Goal: Task Accomplishment & Management: Manage account settings

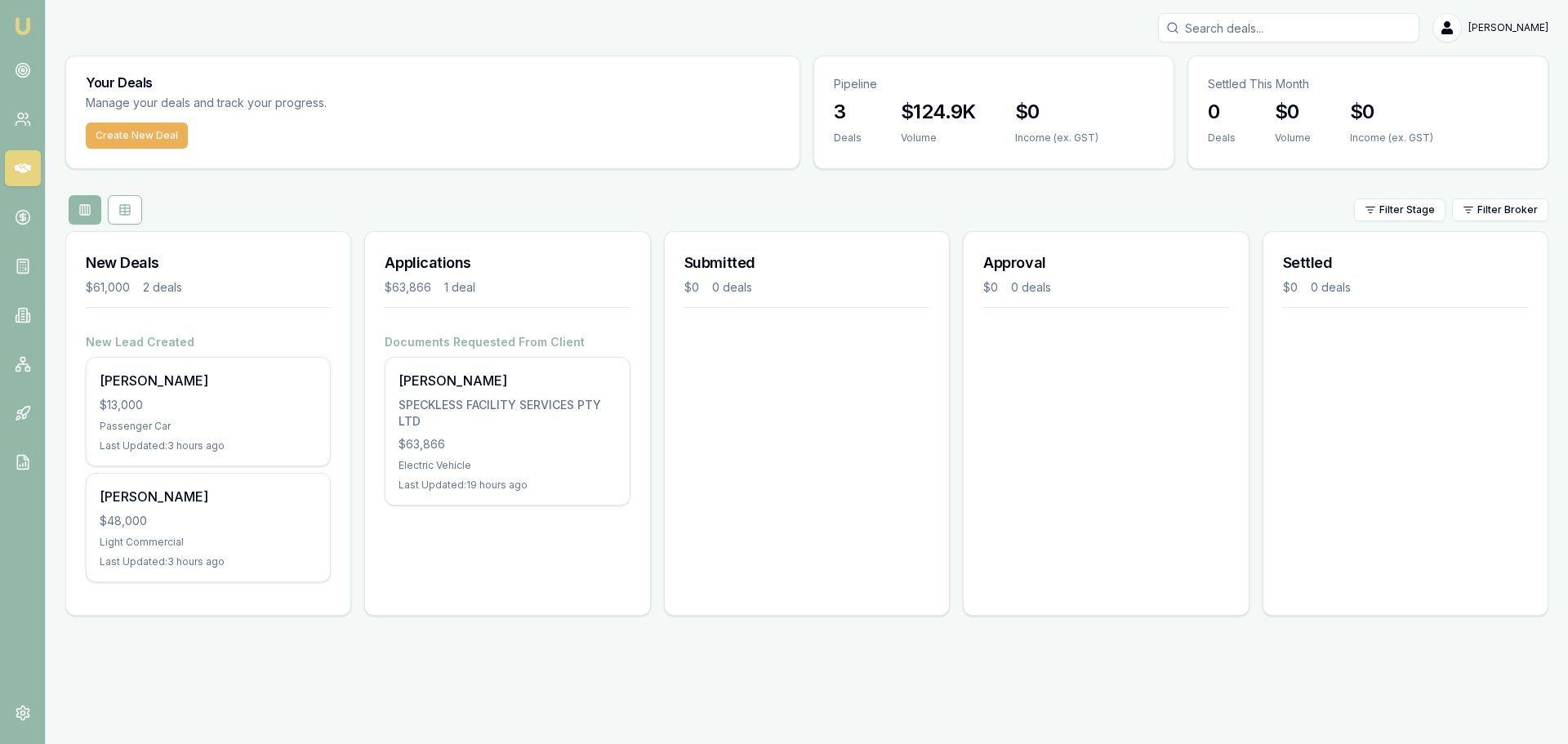
click at [13, 75] on link at bounding box center [23, 70] width 36 height 36
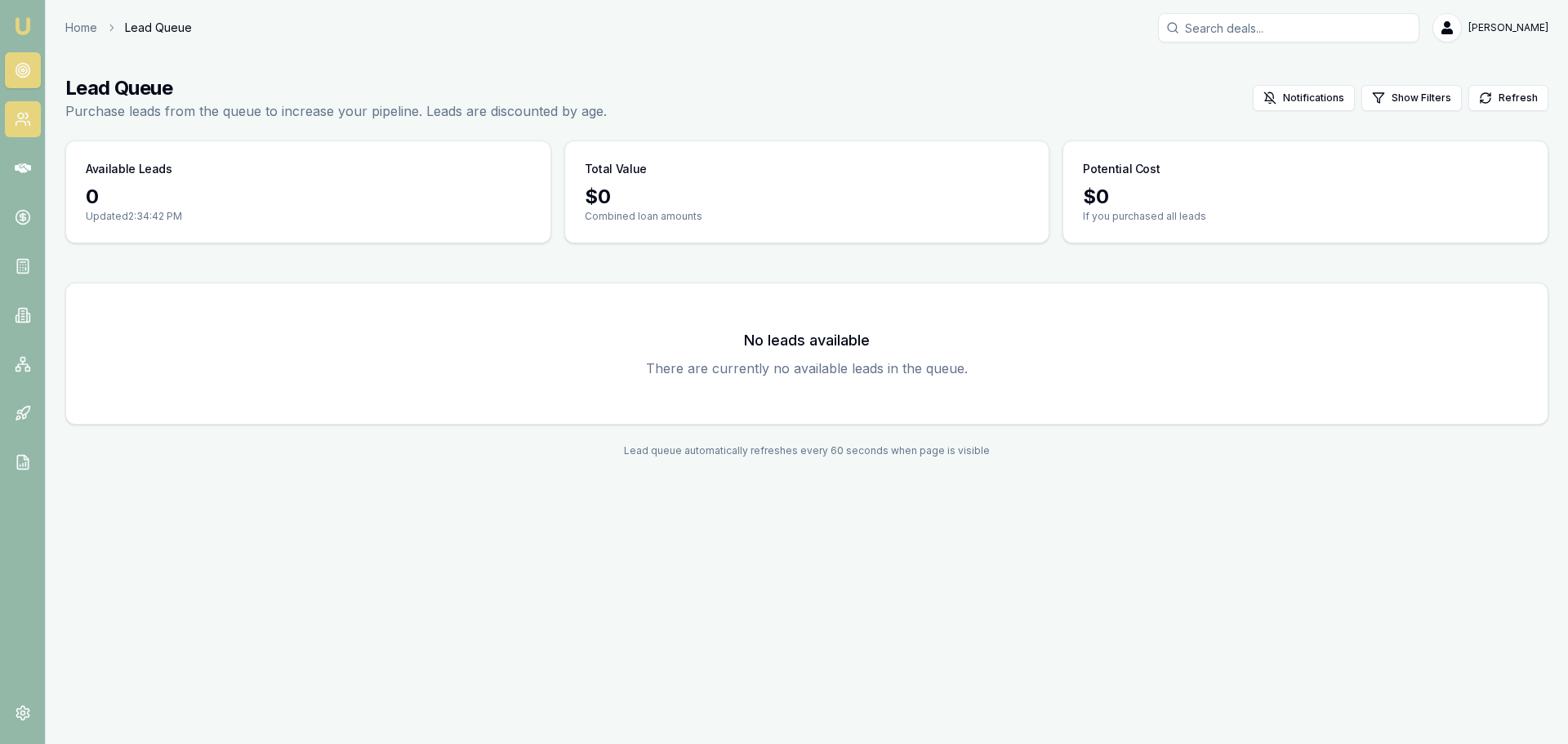
click at [20, 114] on circle at bounding box center [21, 116] width 6 height 6
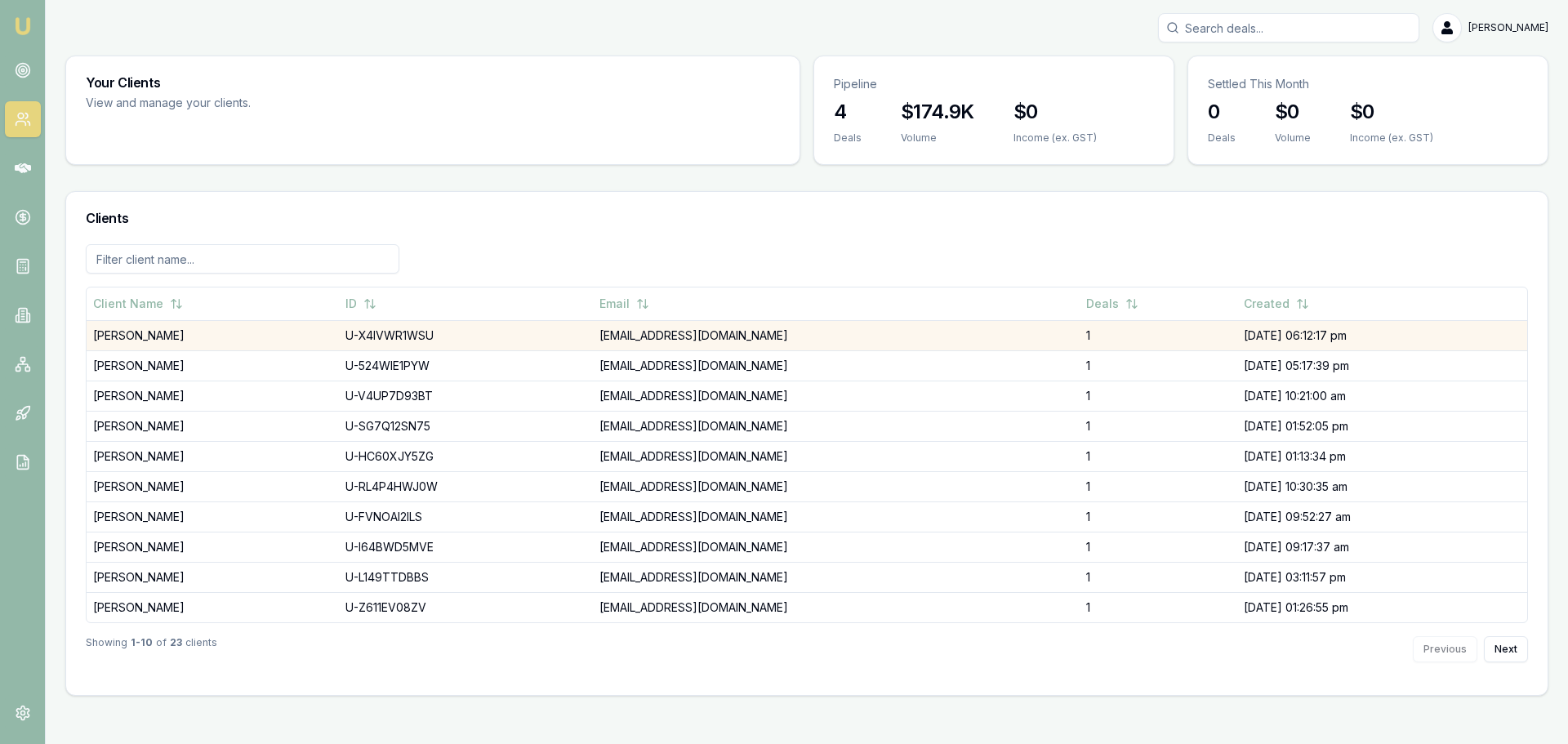
click at [270, 344] on td "[PERSON_NAME]" at bounding box center [212, 335] width 252 height 30
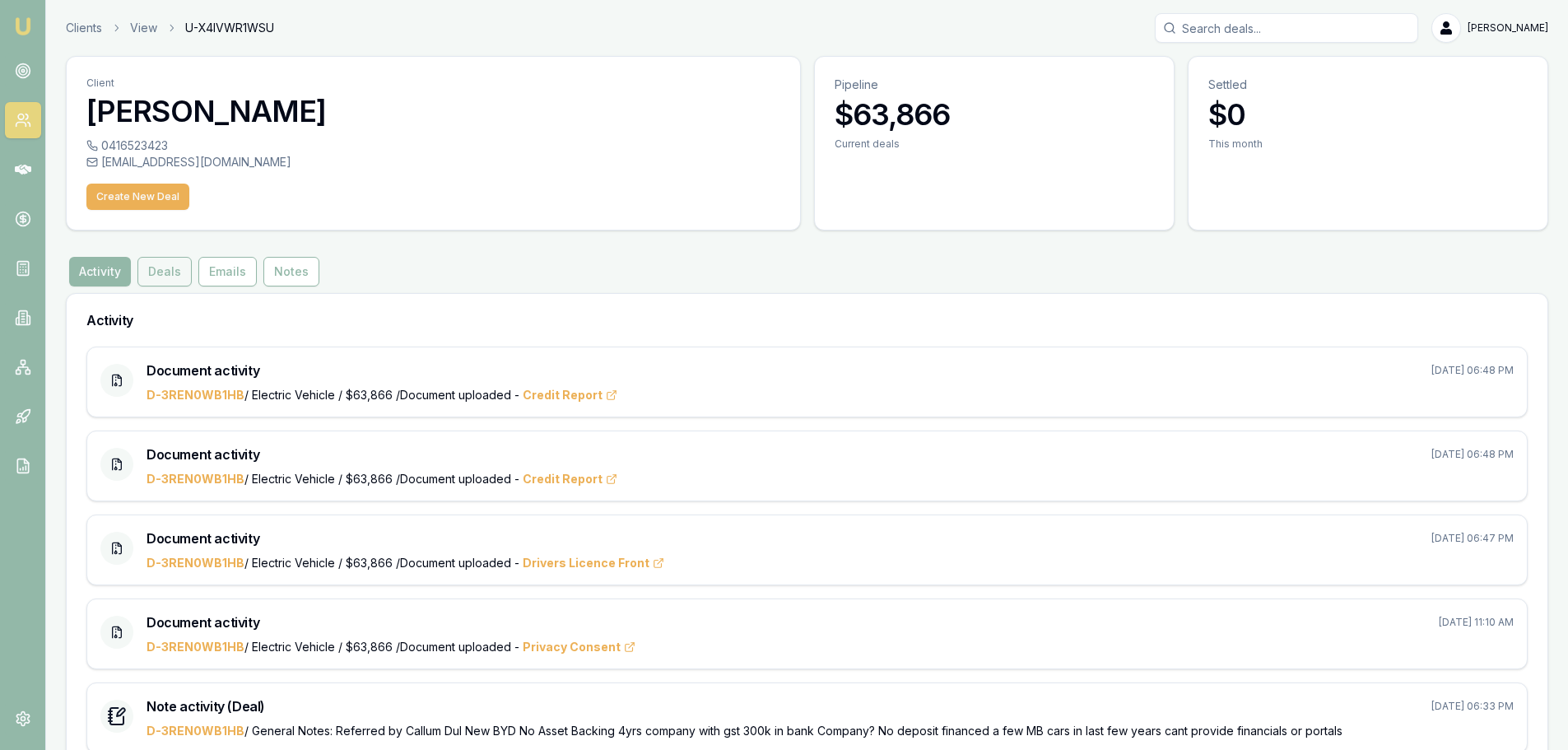
click at [161, 276] on button "Deals" at bounding box center [164, 271] width 54 height 29
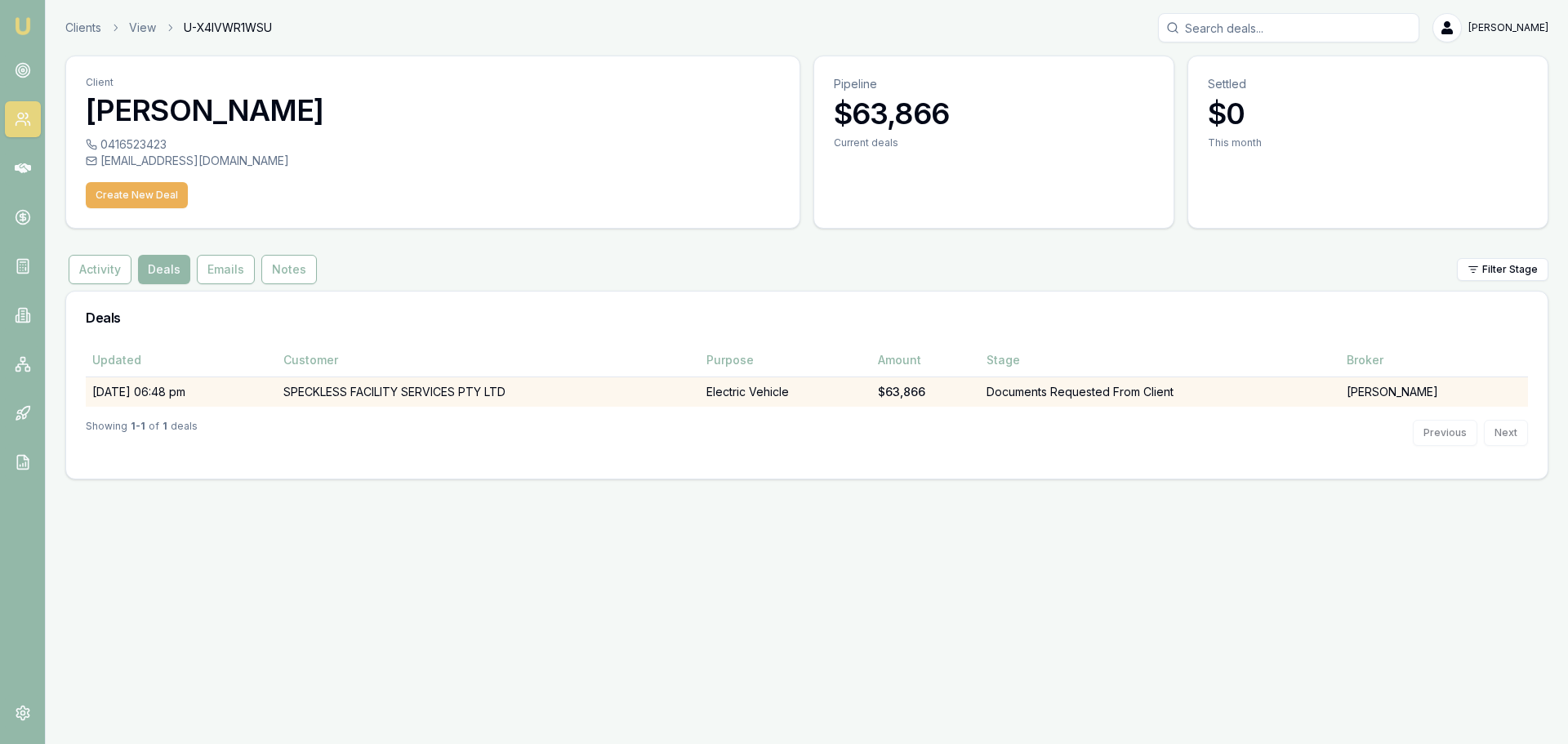
click at [277, 397] on td "28/08/25, 06:48 pm" at bounding box center [181, 391] width 191 height 30
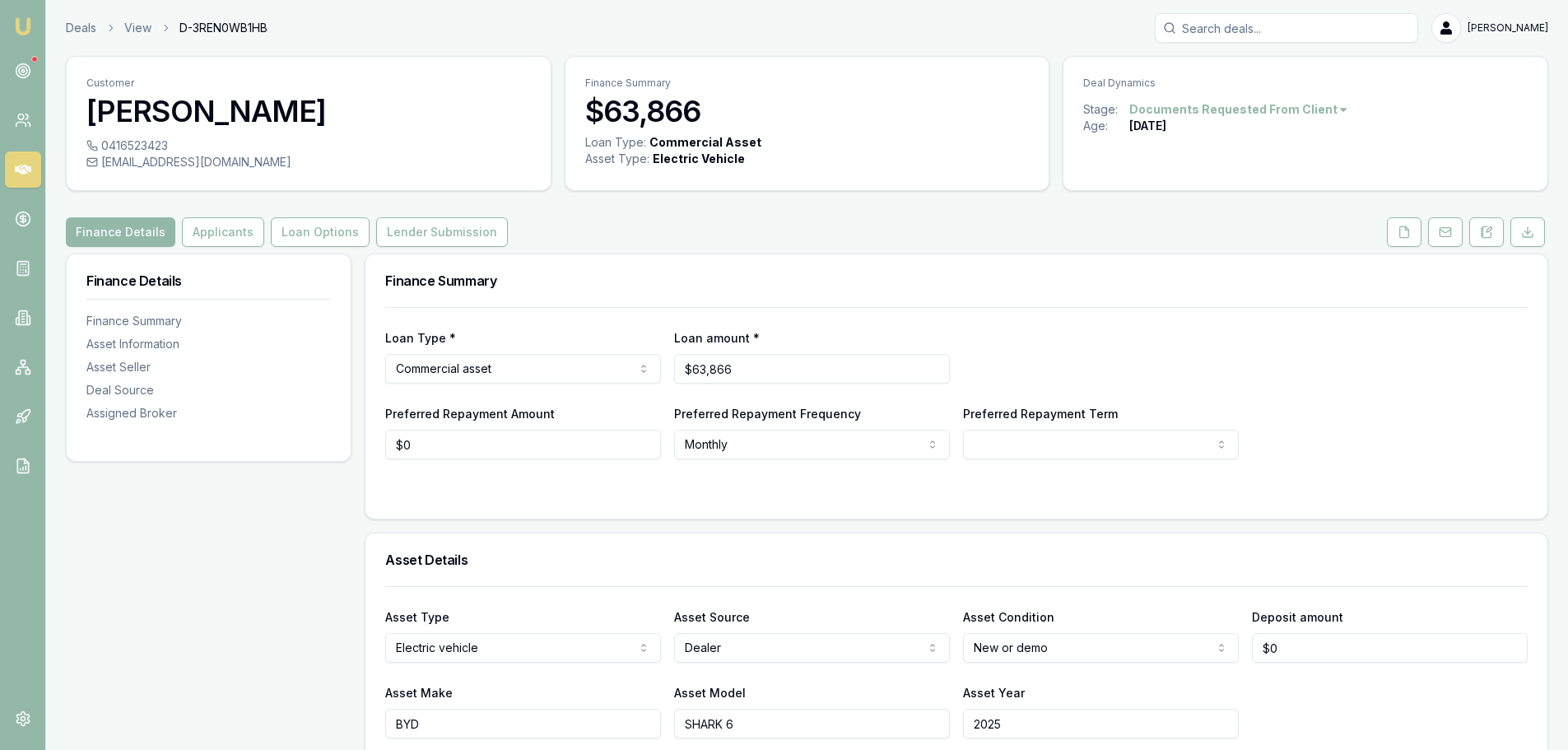
click at [583, 305] on div "Finance Summary" at bounding box center [957, 281] width 1182 height 53
click at [268, 221] on link "Loan Options" at bounding box center [320, 232] width 105 height 29
click at [247, 231] on button "Applicants" at bounding box center [222, 232] width 82 height 29
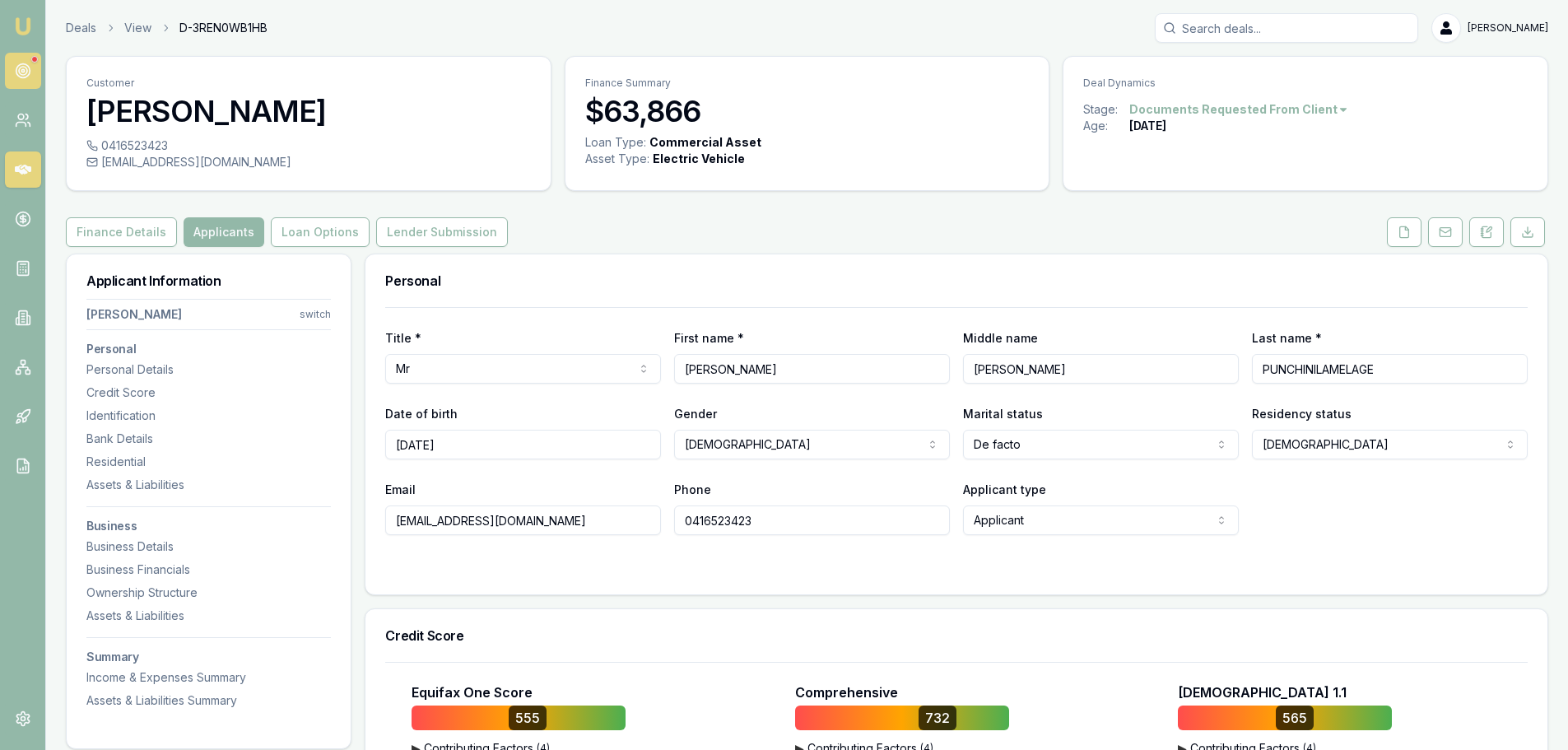
click at [15, 68] on icon at bounding box center [23, 70] width 16 height 16
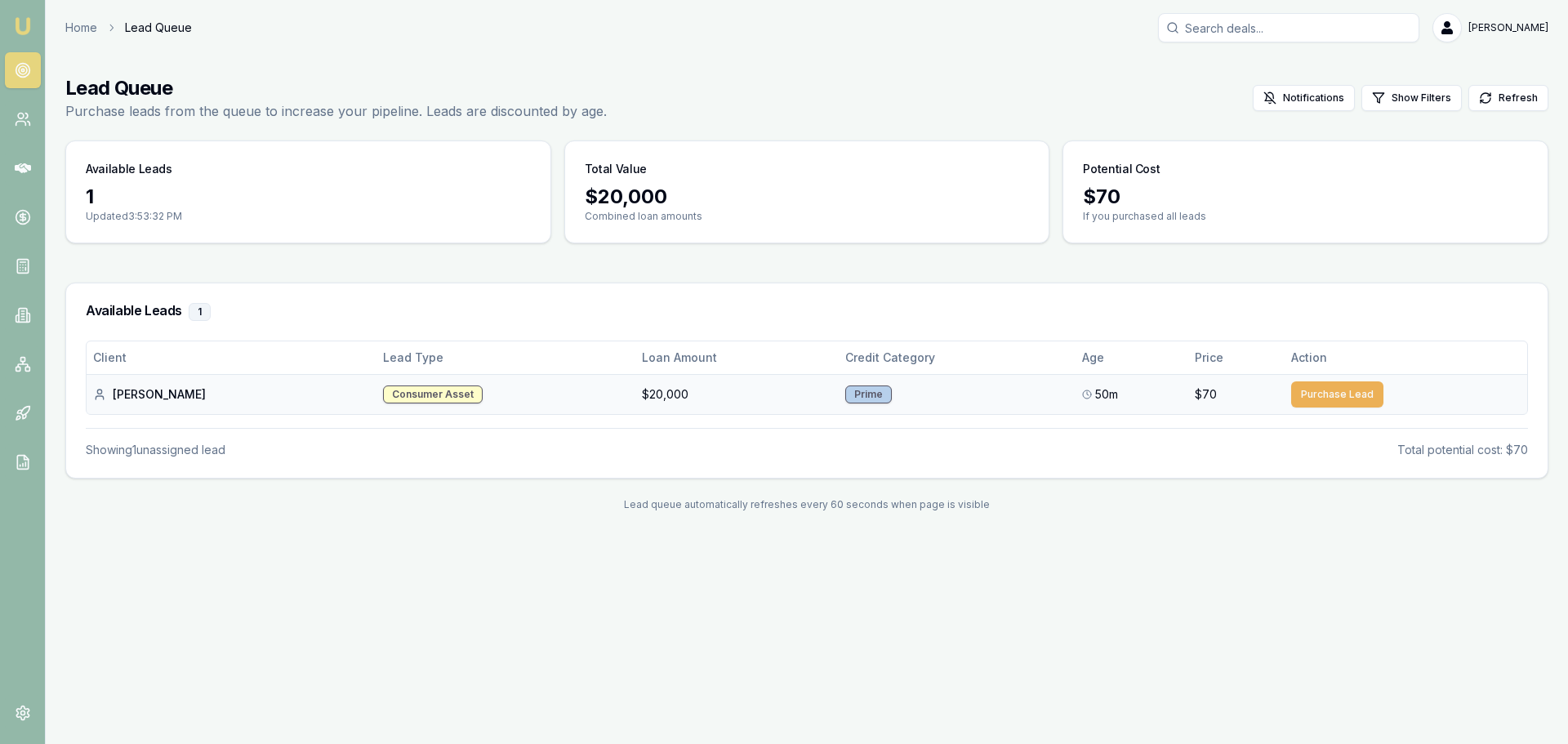
click at [1338, 394] on button "Purchase Lead" at bounding box center [1336, 395] width 92 height 26
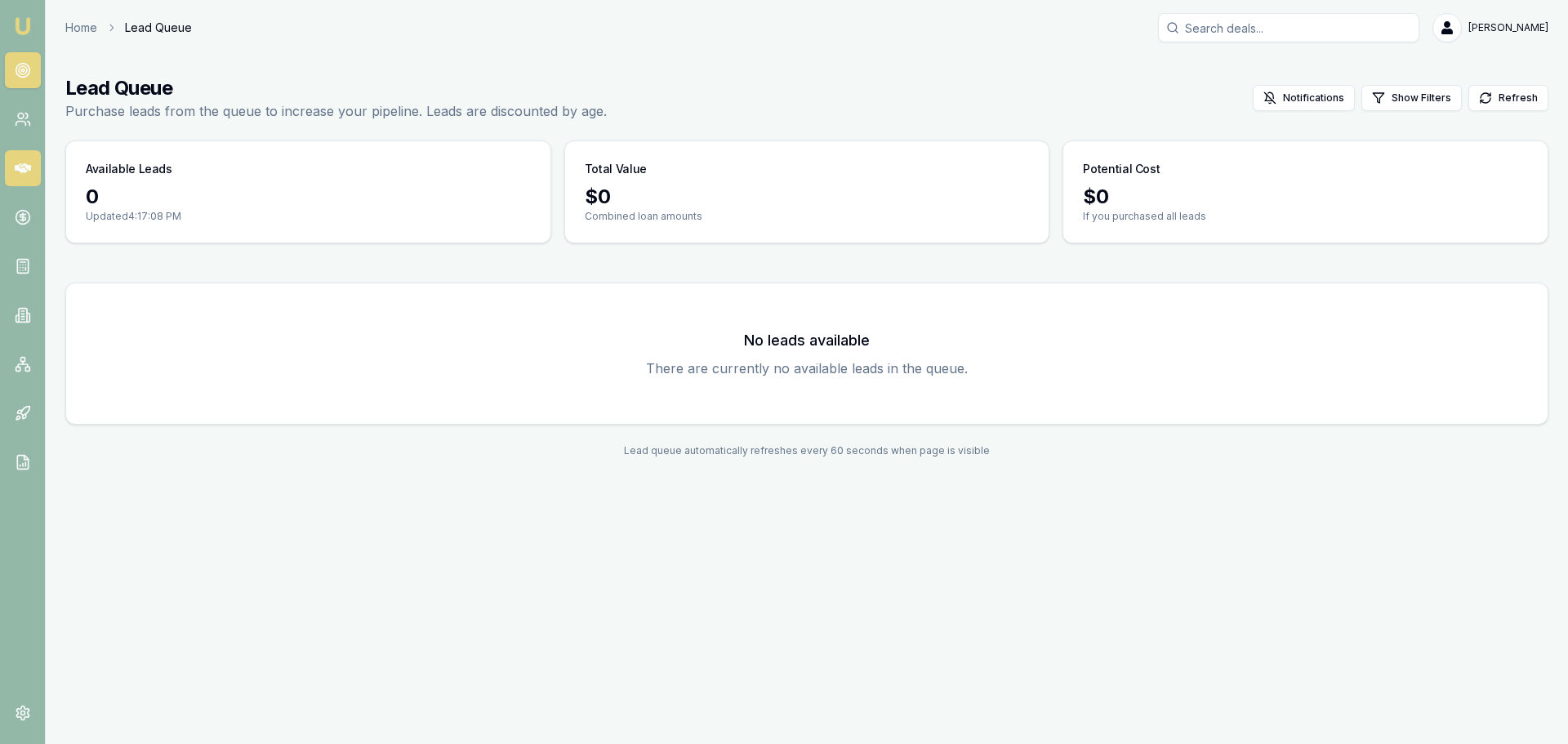
click at [23, 172] on icon at bounding box center [23, 168] width 16 height 9
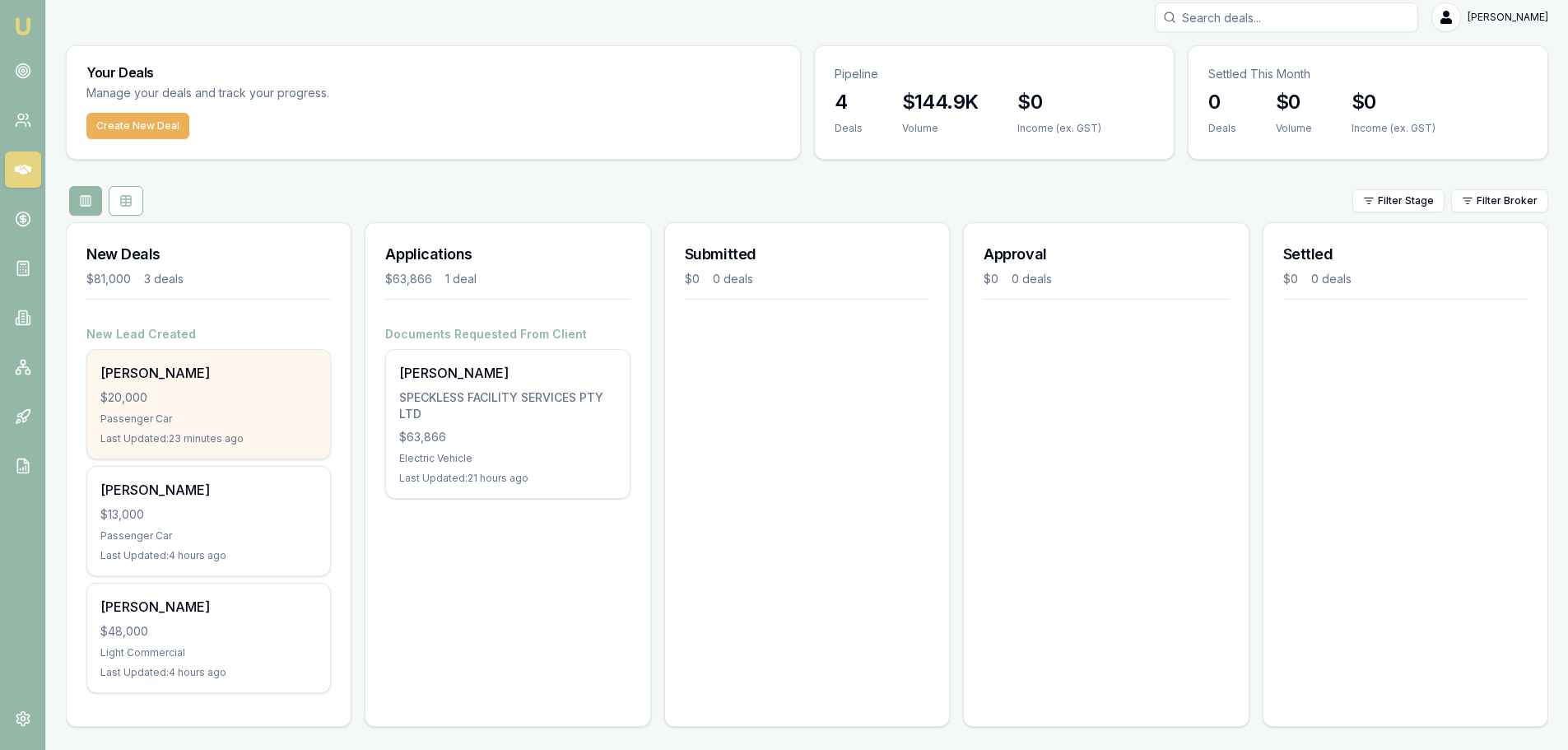
scroll to position [14, 0]
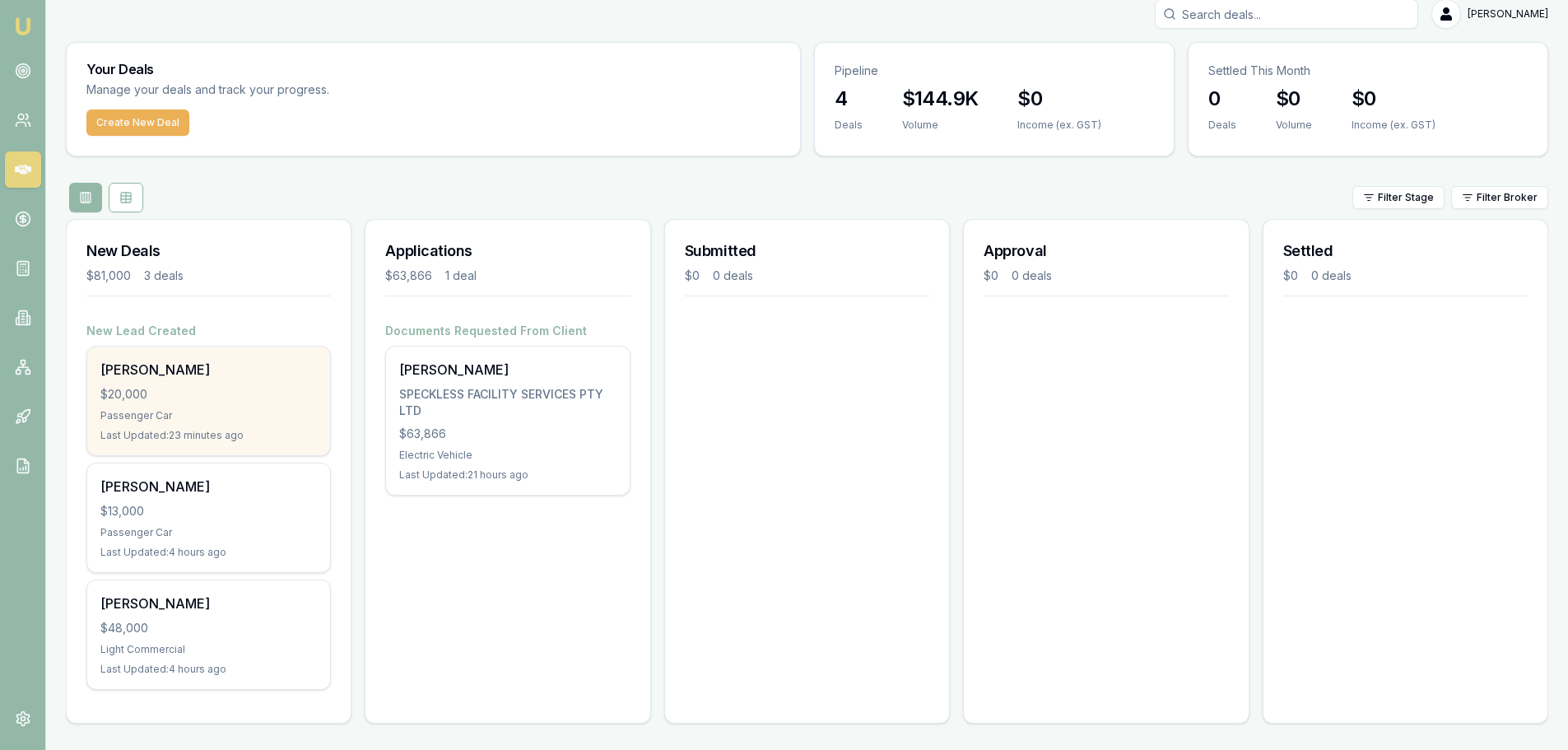
click at [202, 373] on div "Benjamin Cowley" at bounding box center [208, 369] width 217 height 20
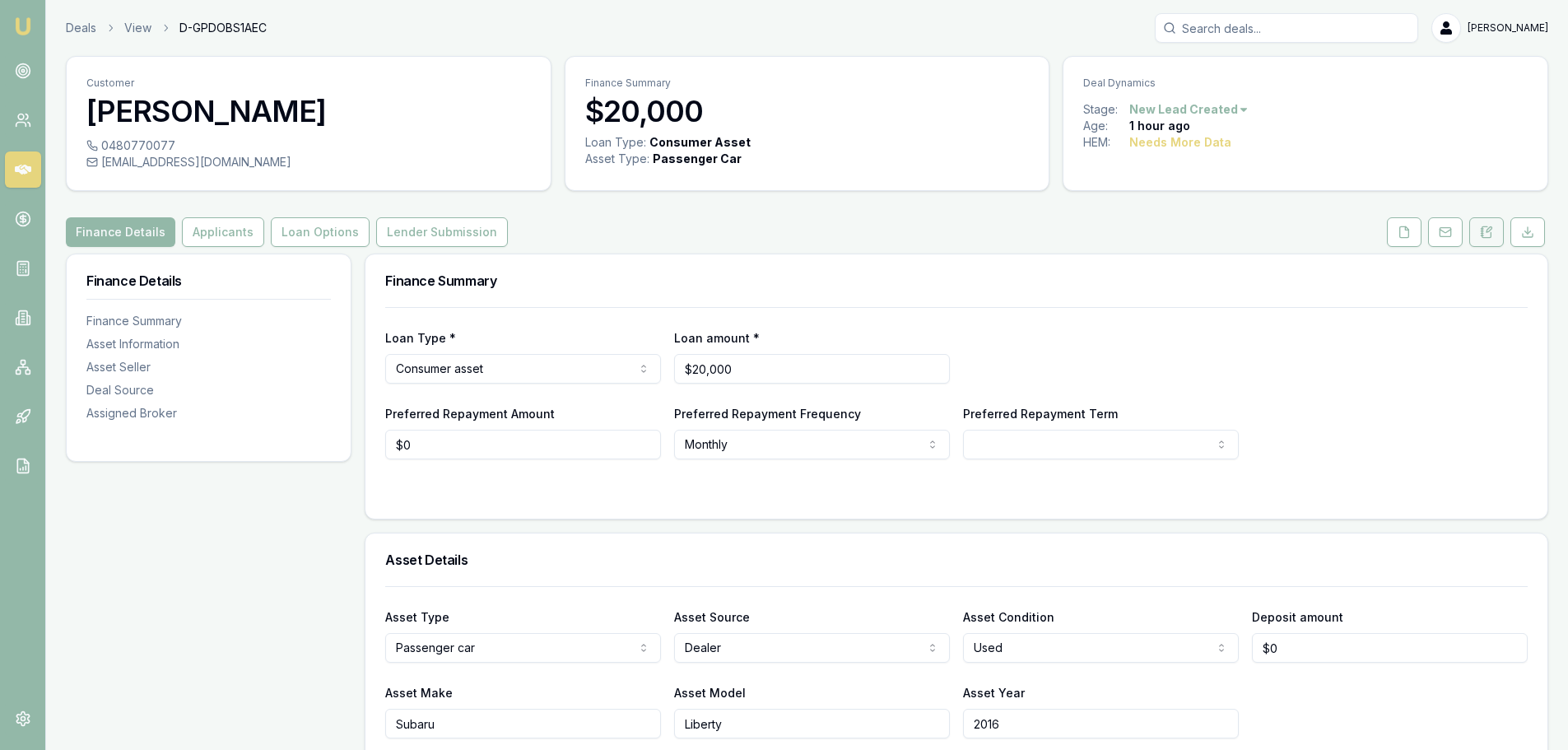
click at [1497, 237] on button at bounding box center [1487, 232] width 35 height 29
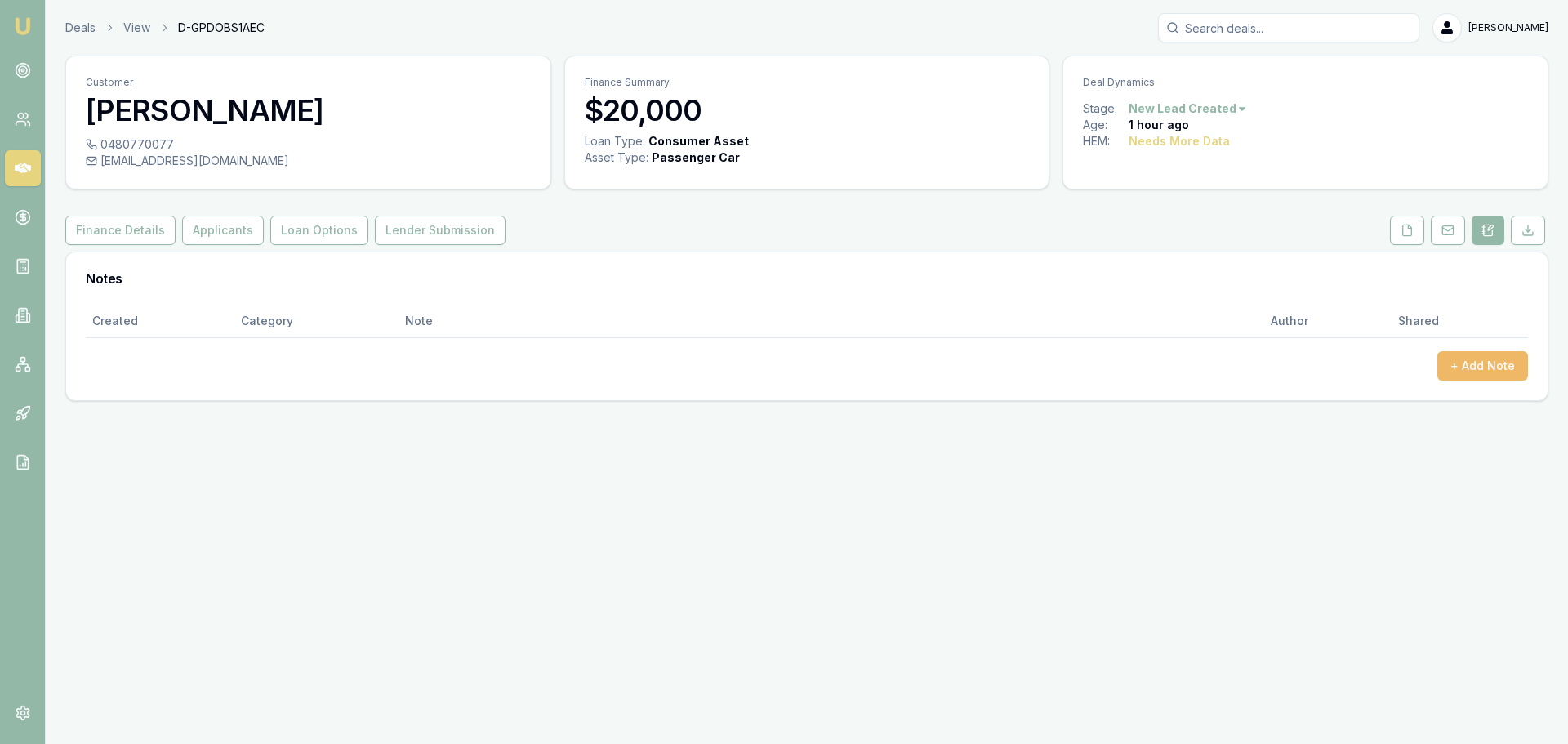
click at [1460, 361] on button "+ Add Note" at bounding box center [1482, 365] width 91 height 29
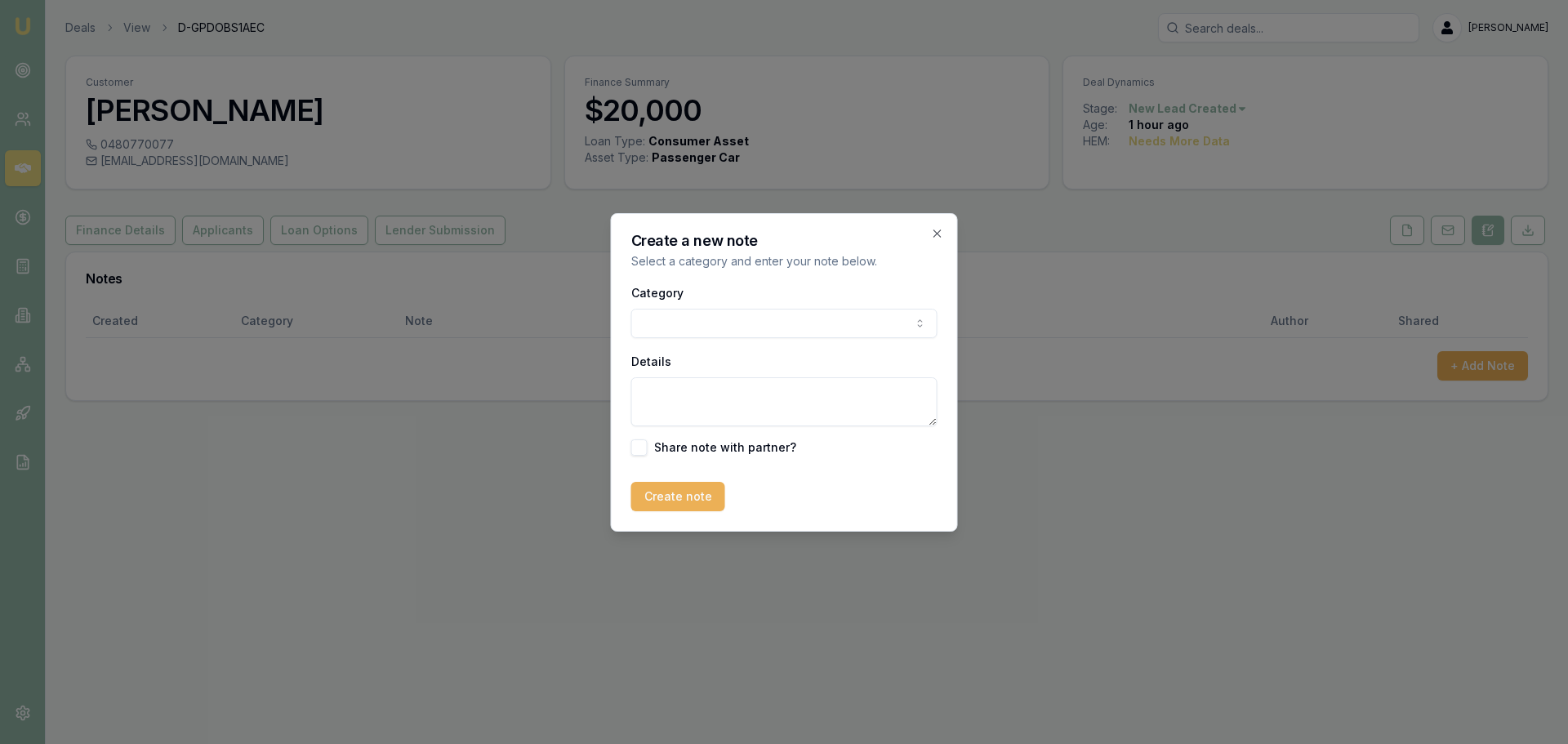
click at [757, 326] on body "Emu Broker Deals View D-GPDOBS1AEC Jack Armstrong Toggle Menu Customer Benjamin…" at bounding box center [784, 372] width 1568 height 744
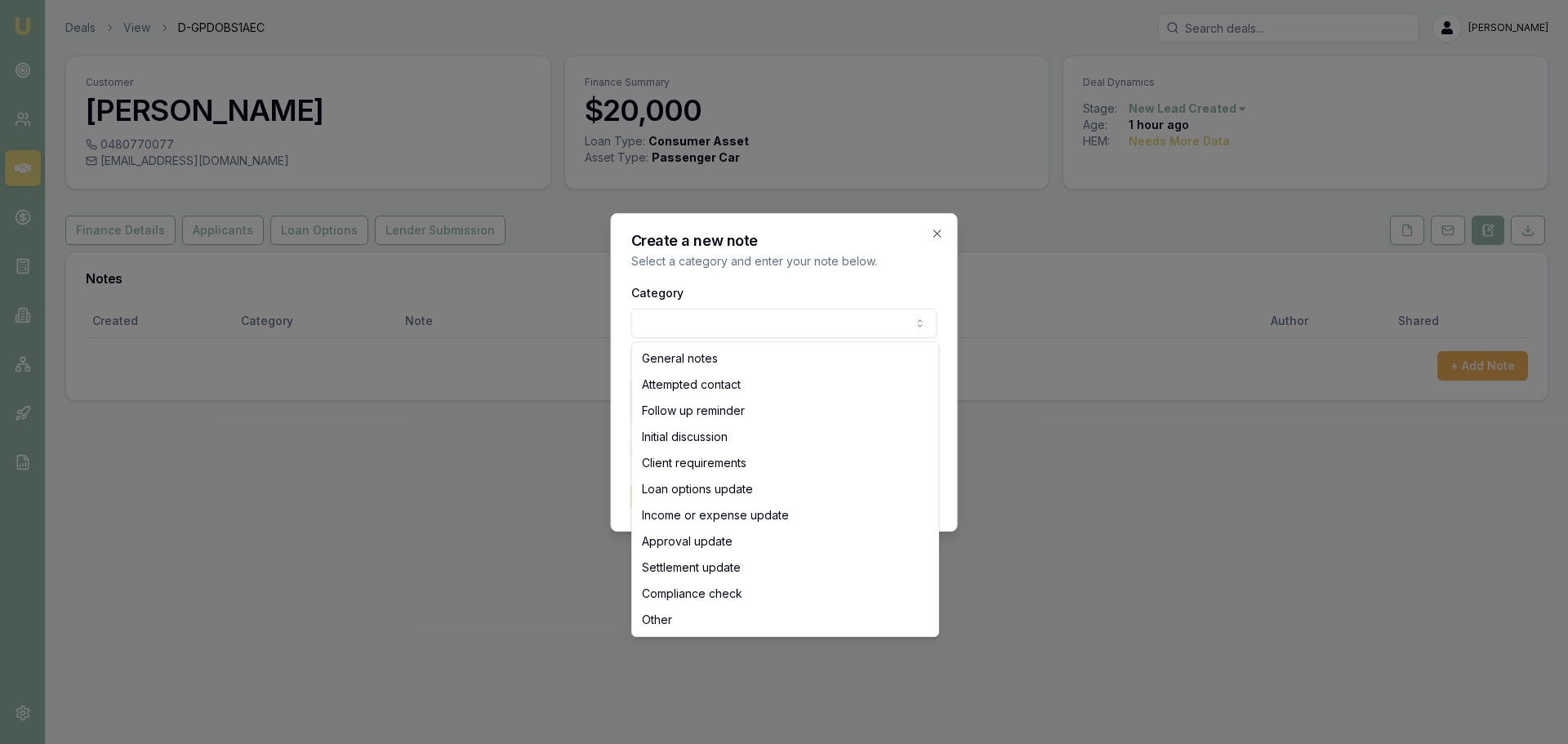
select select "ATTEMPTED_CONTACT"
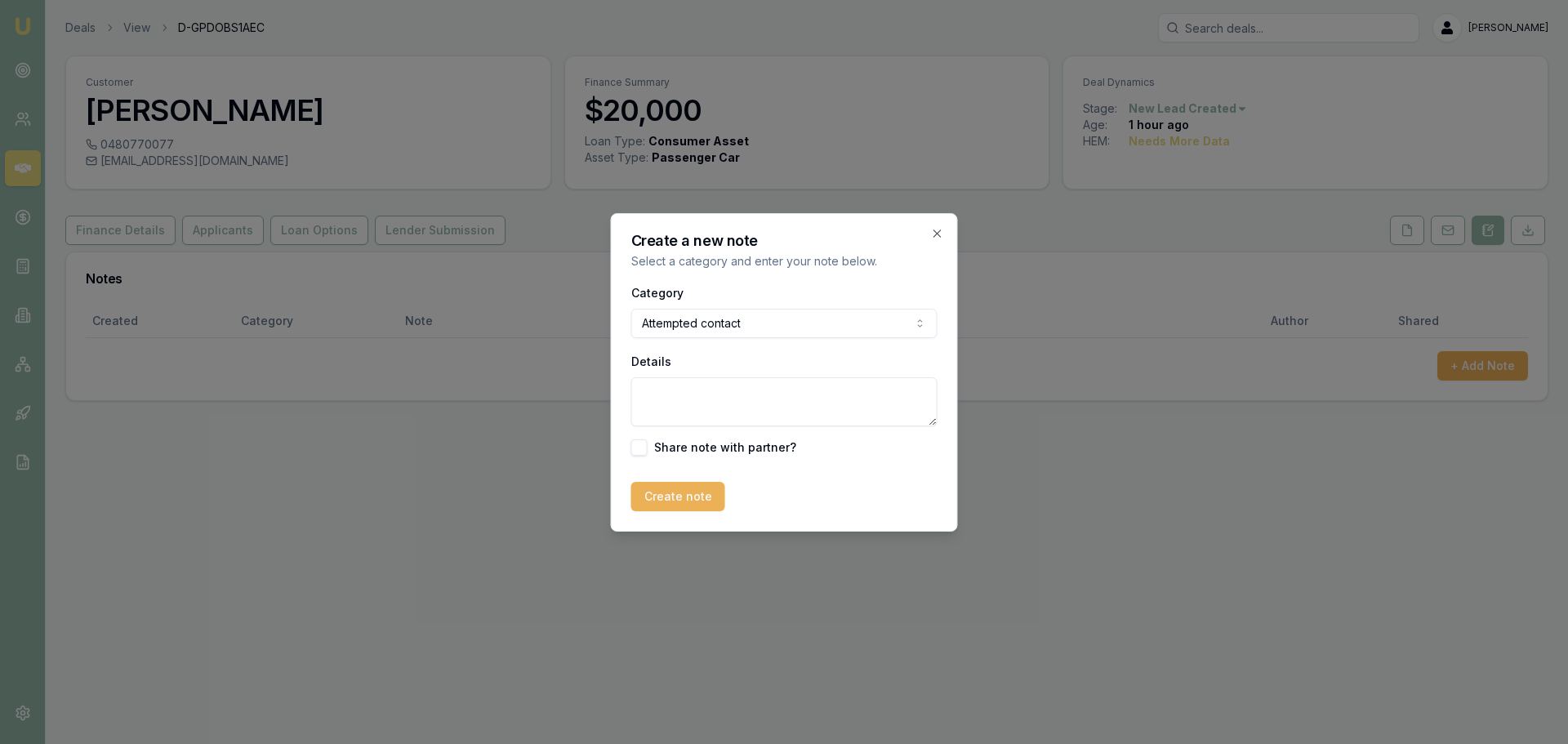
click at [742, 400] on textarea "Details" at bounding box center [784, 402] width 306 height 49
type textarea "Initial Text Sent"
click at [676, 493] on button "Create note" at bounding box center [678, 496] width 94 height 29
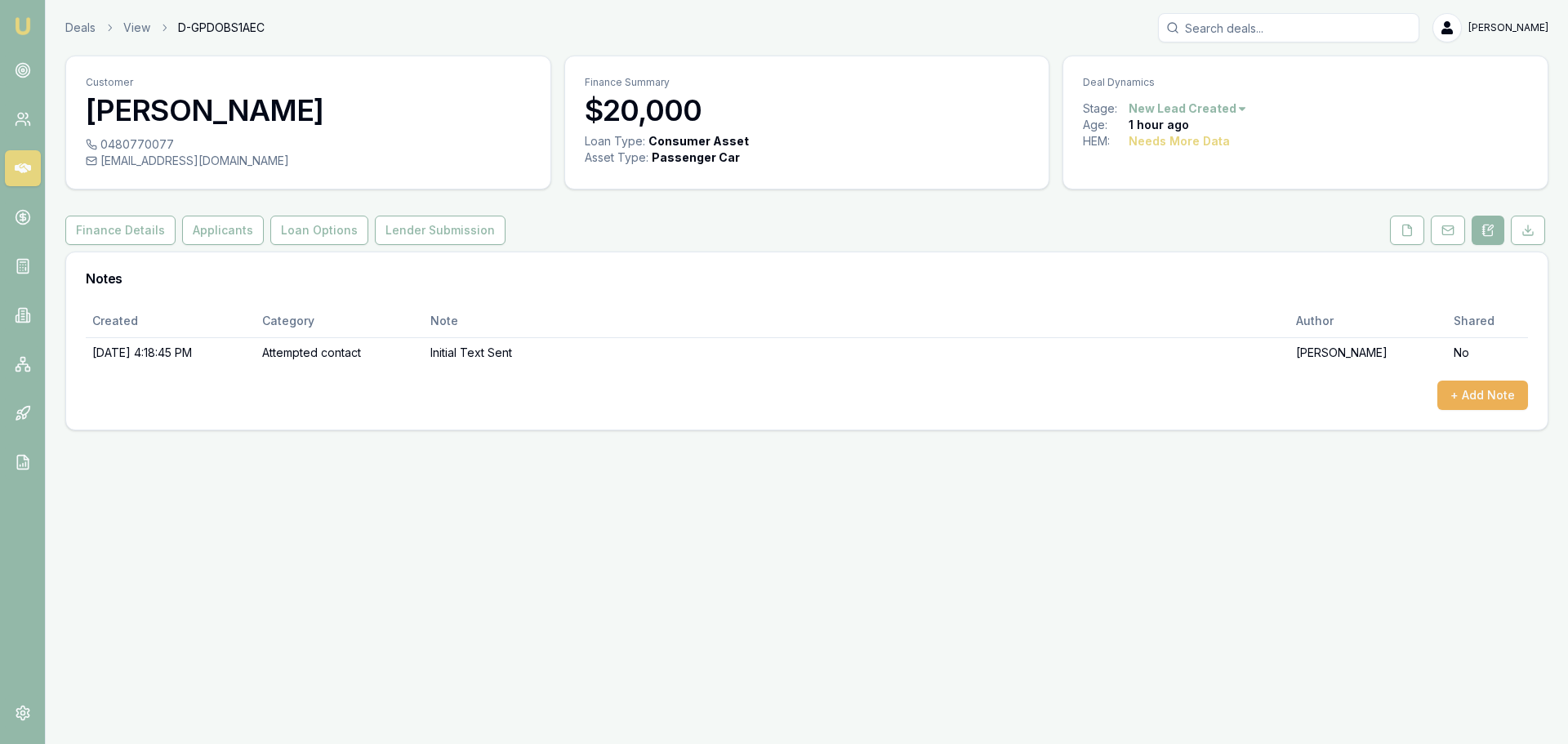
click at [1201, 571] on div "Emu Broker Deals View D-GPDOBS1AEC Jack Armstrong Toggle Menu Customer Benjamin…" at bounding box center [784, 372] width 1568 height 744
click at [1476, 398] on button "+ Add Note" at bounding box center [1482, 395] width 91 height 29
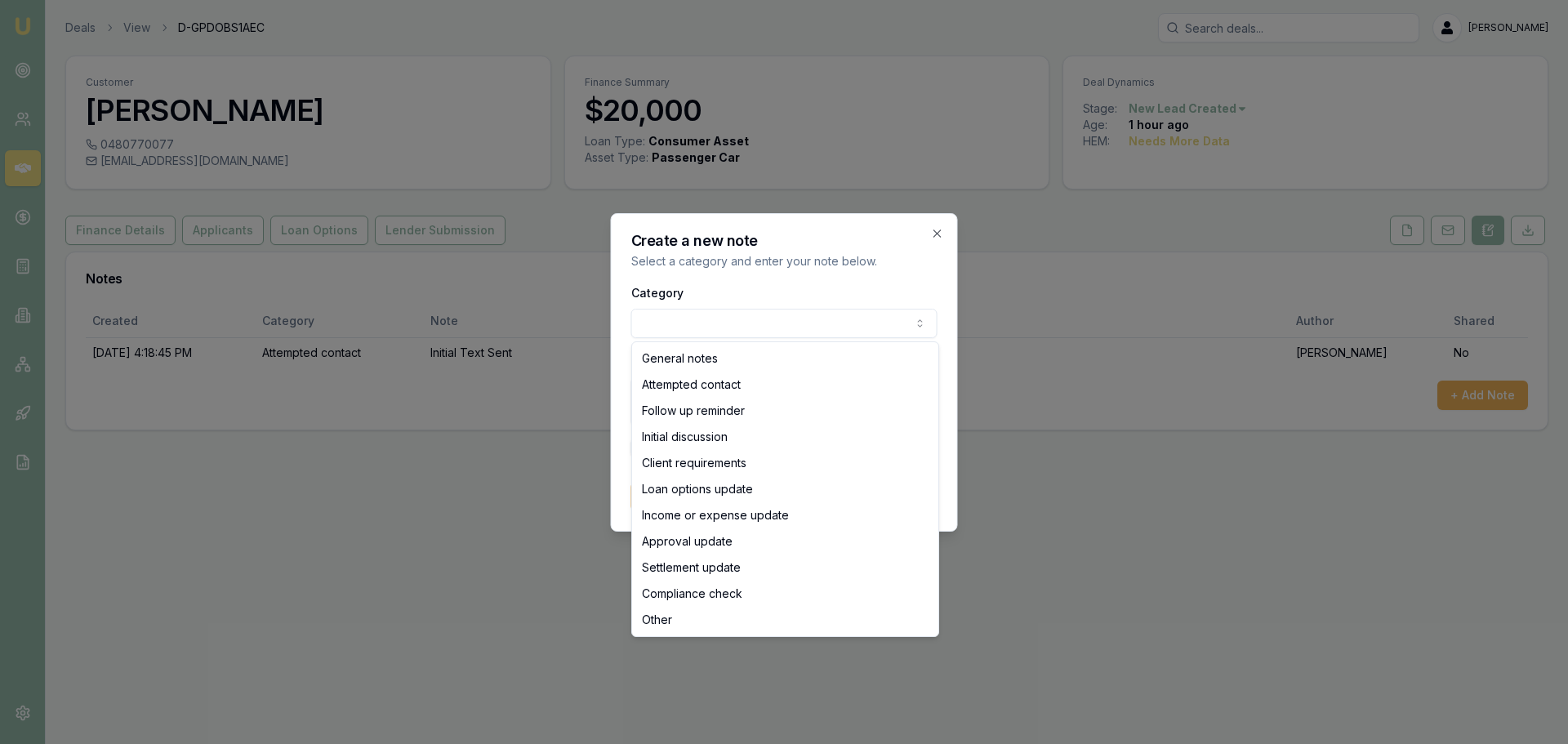
click at [652, 312] on body "Emu Broker Deals View D-GPDOBS1AEC Jack Armstrong Toggle Menu Customer Benjamin…" at bounding box center [784, 372] width 1568 height 744
select select "ATTEMPTED_CONTACT"
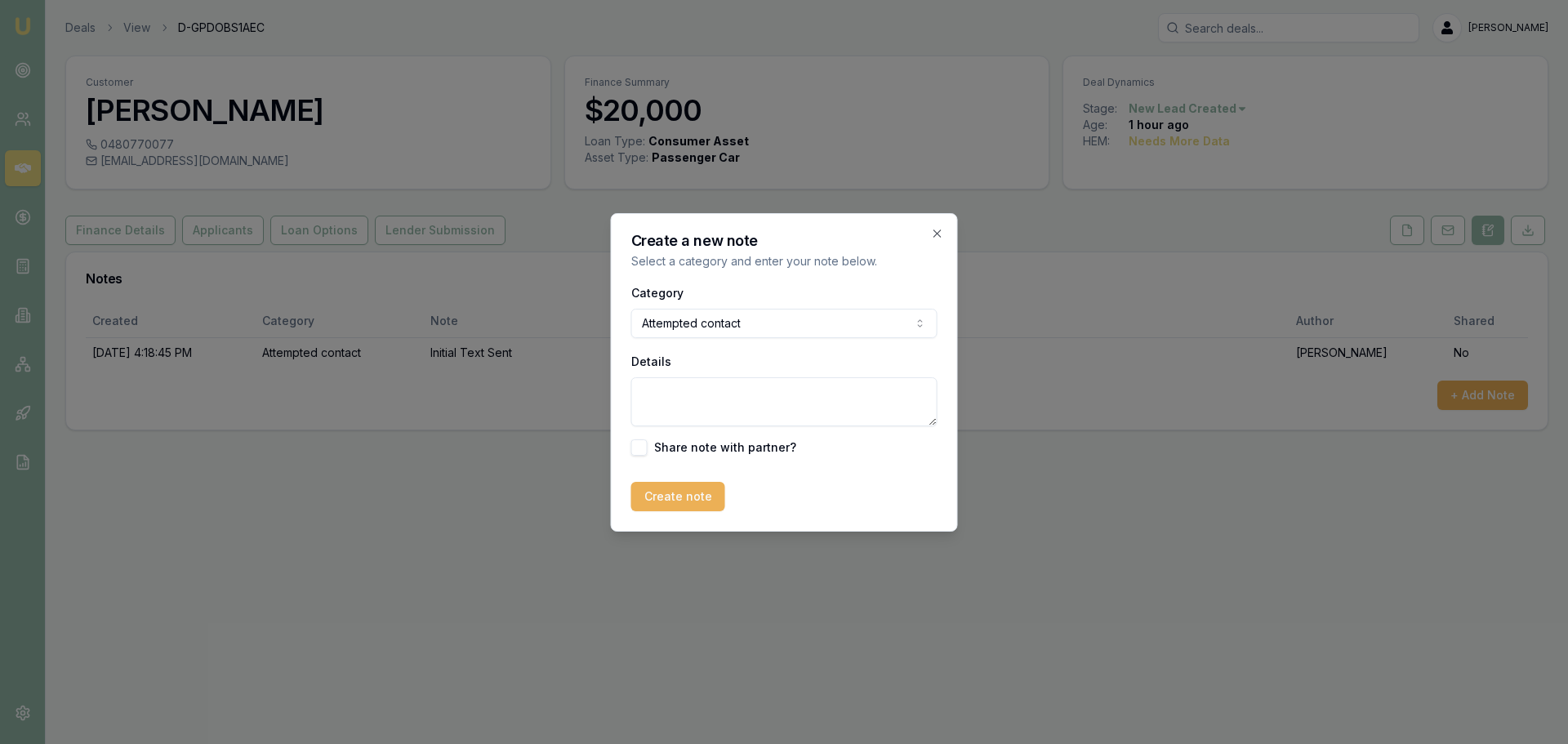
click at [710, 390] on textarea "Details" at bounding box center [784, 402] width 306 height 49
type textarea "First Call - No Answer LMTRC"
click at [691, 495] on button "Create note" at bounding box center [678, 496] width 94 height 29
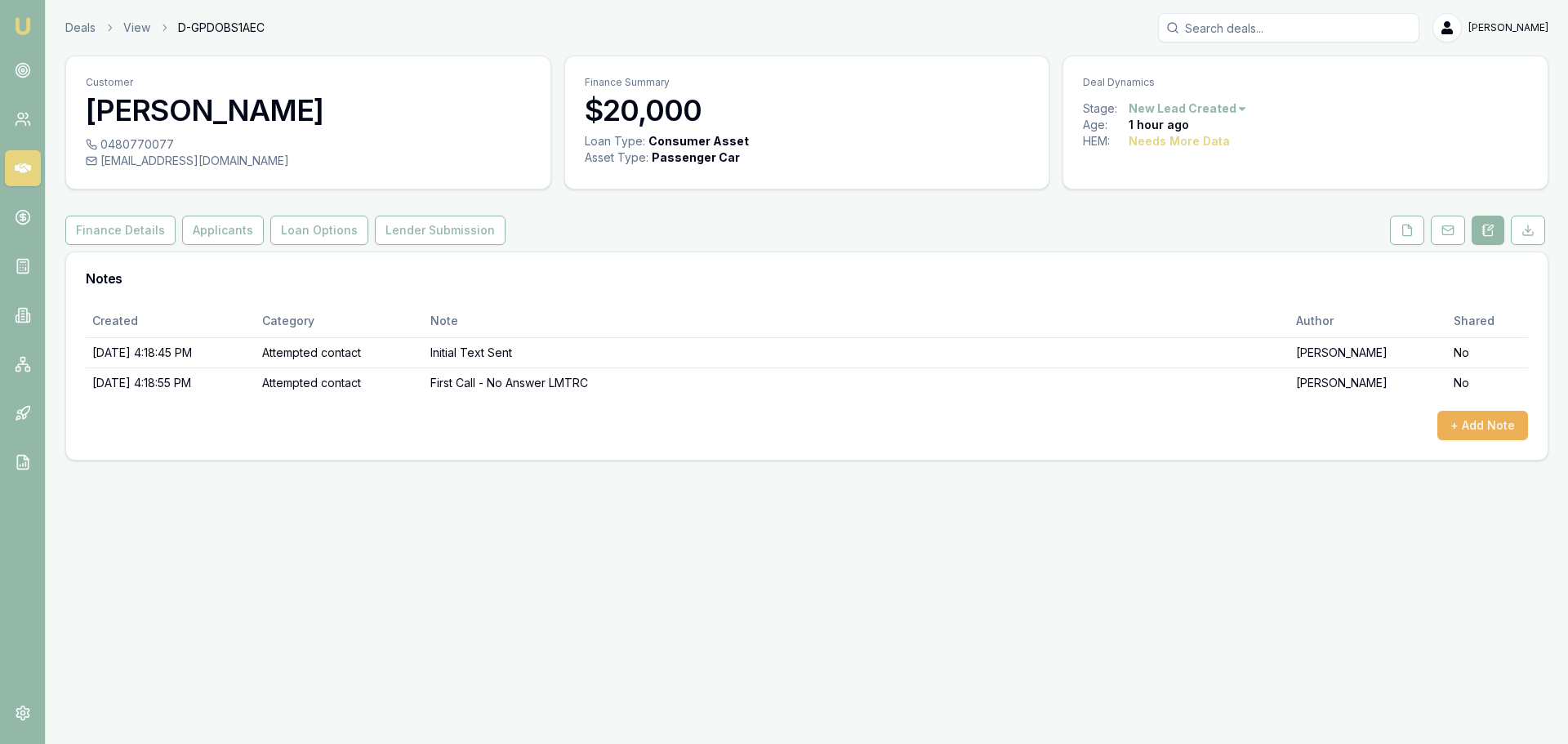
click at [1234, 716] on div "Emu Broker Deals View D-GPDOBS1AEC Jack Armstrong Toggle Menu Customer Benjamin…" at bounding box center [784, 372] width 1568 height 744
click at [1003, 589] on div "Emu Broker Deals View D-GPDOBS1AEC Jack Armstrong Toggle Menu Customer Benjamin…" at bounding box center [784, 372] width 1568 height 744
click at [799, 442] on div "Created Category Note Author Shared 8/29/2025, 4:18:45 PM Attempted contact Ini…" at bounding box center [807, 382] width 1481 height 155
click at [1449, 413] on button "+ Add Note" at bounding box center [1482, 425] width 91 height 29
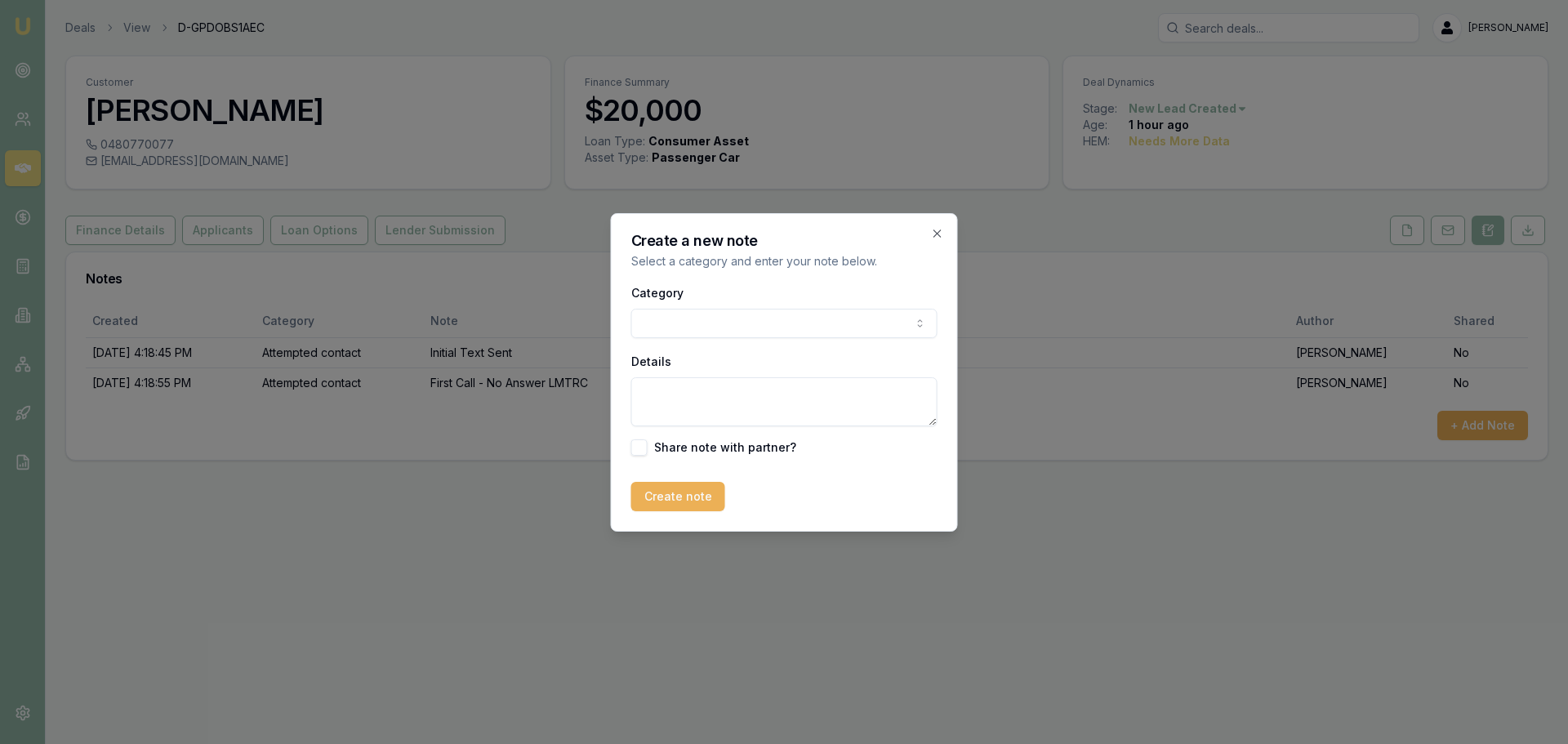
click at [798, 310] on body "Emu Broker Deals View D-GPDOBS1AEC Jack Armstrong Toggle Menu Customer Benjamin…" at bounding box center [784, 372] width 1568 height 744
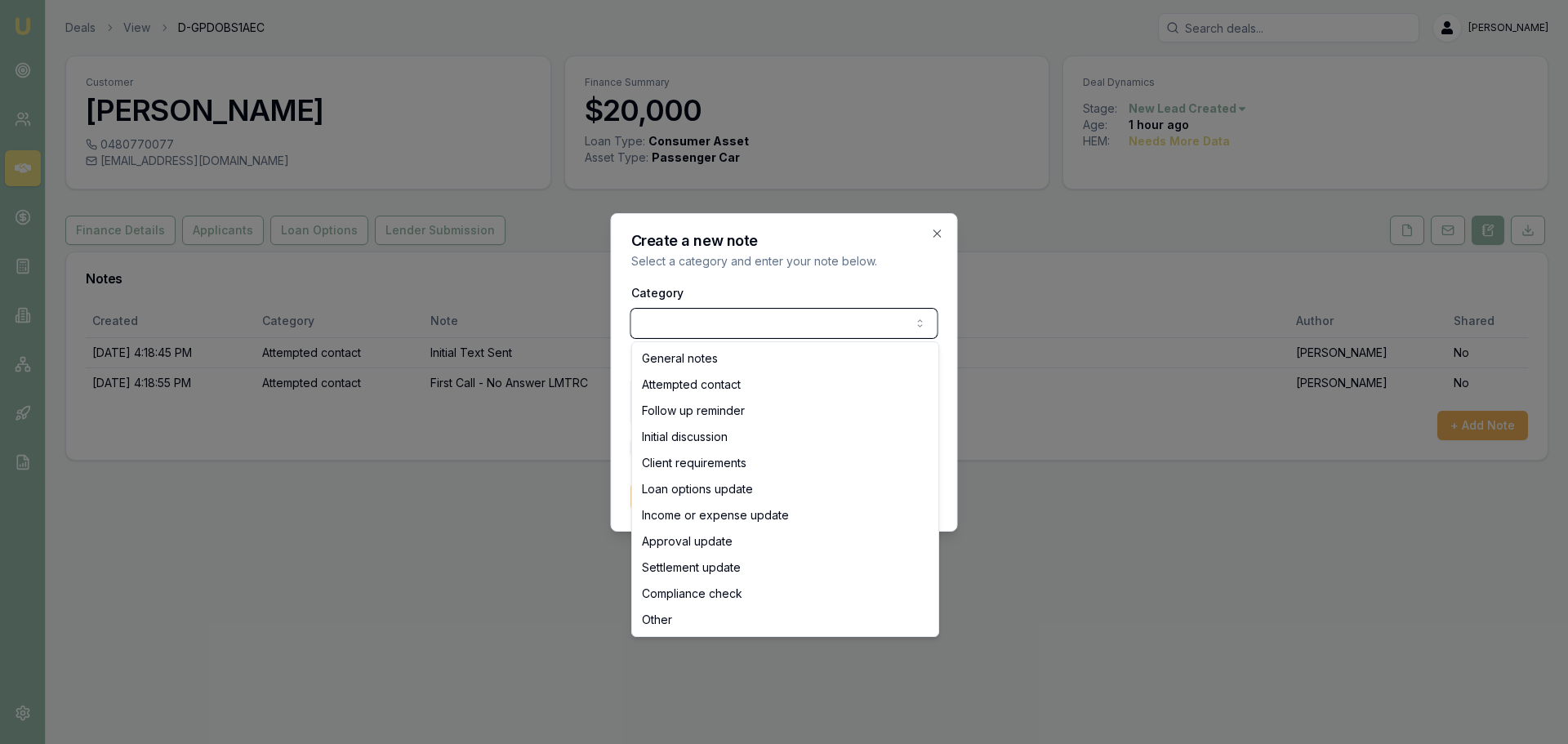
click at [950, 235] on body "Emu Broker Deals View D-GPDOBS1AEC Jack Armstrong Toggle Menu Customer Benjamin…" at bounding box center [784, 372] width 1568 height 744
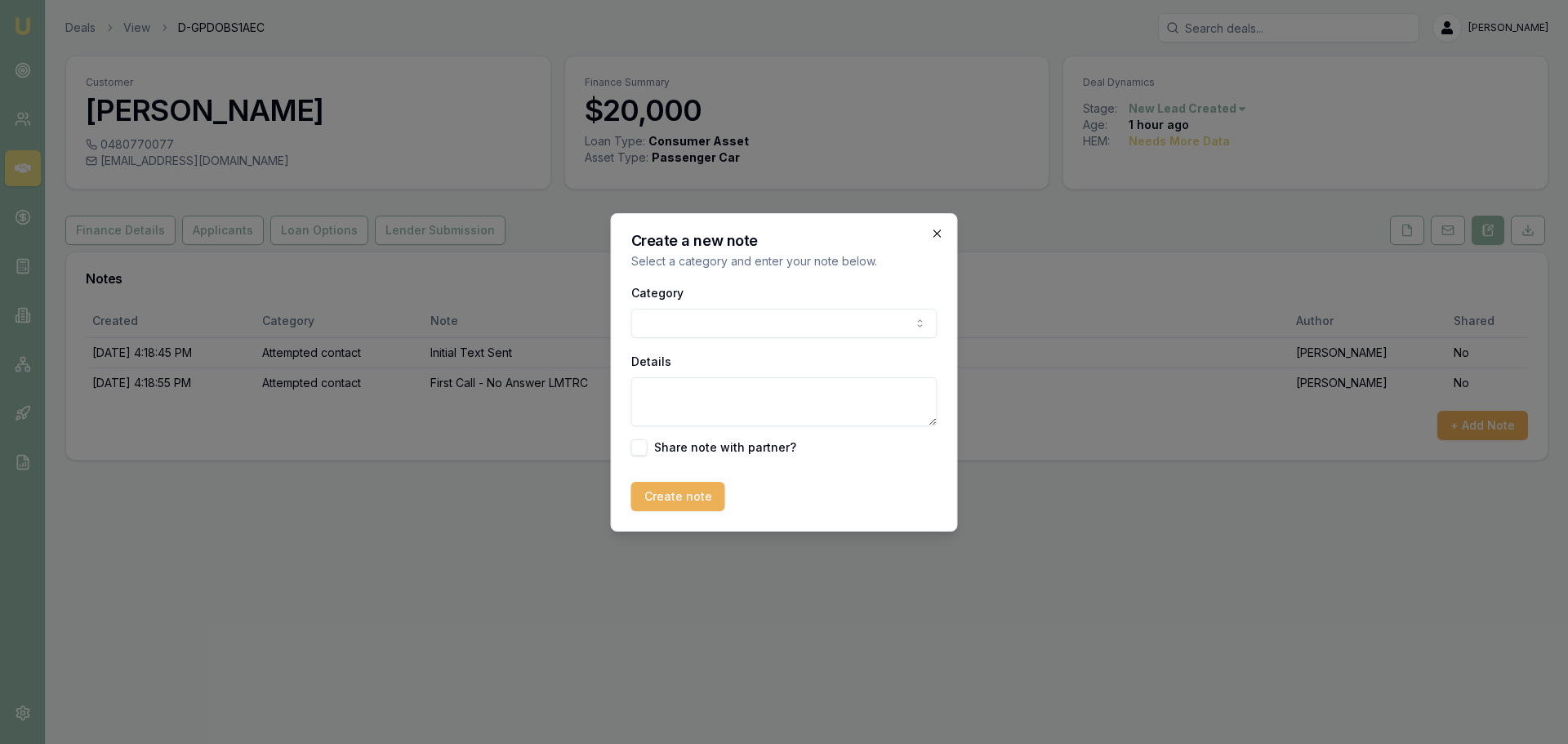
click at [934, 232] on icon "button" at bounding box center [937, 234] width 13 height 13
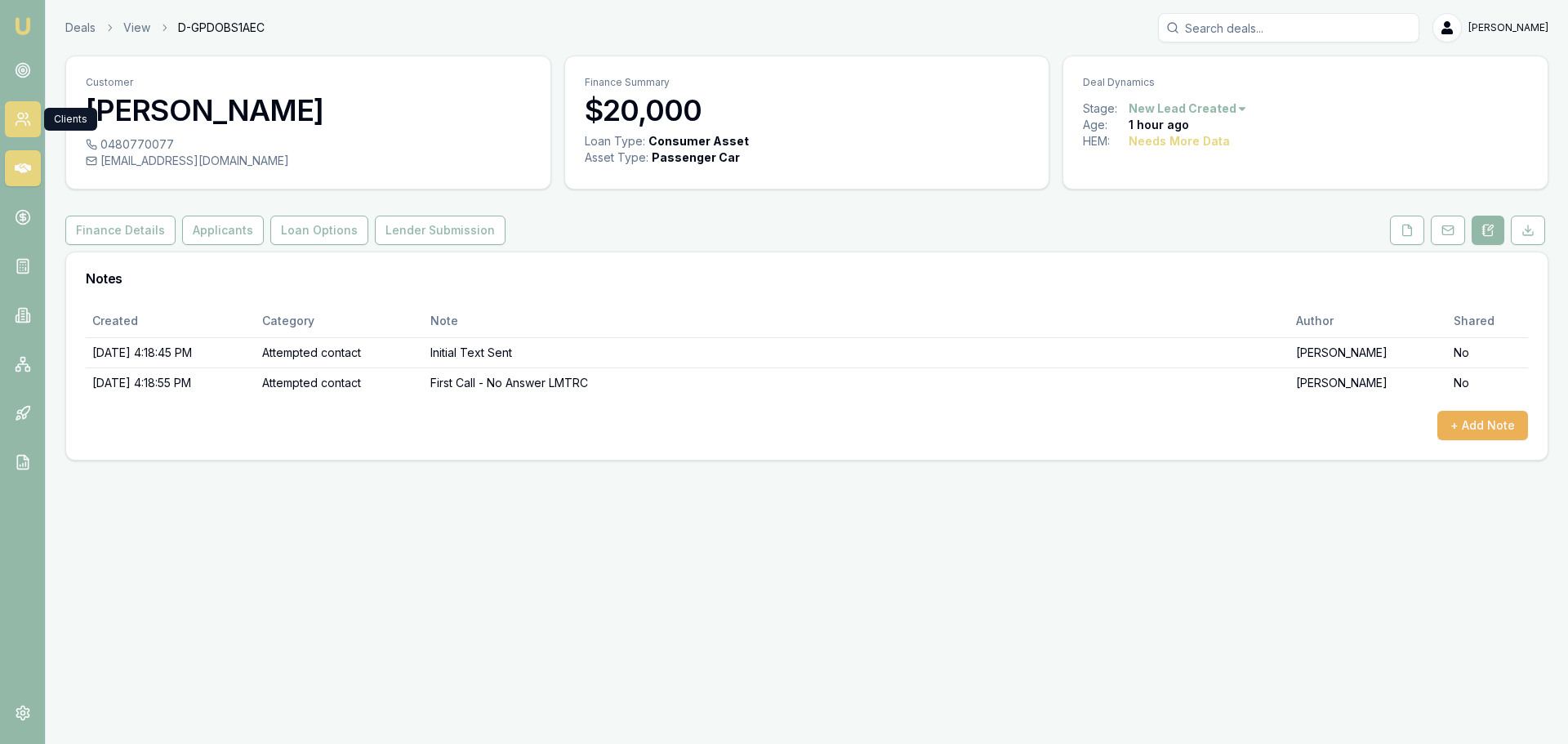
click at [26, 133] on link at bounding box center [23, 119] width 36 height 36
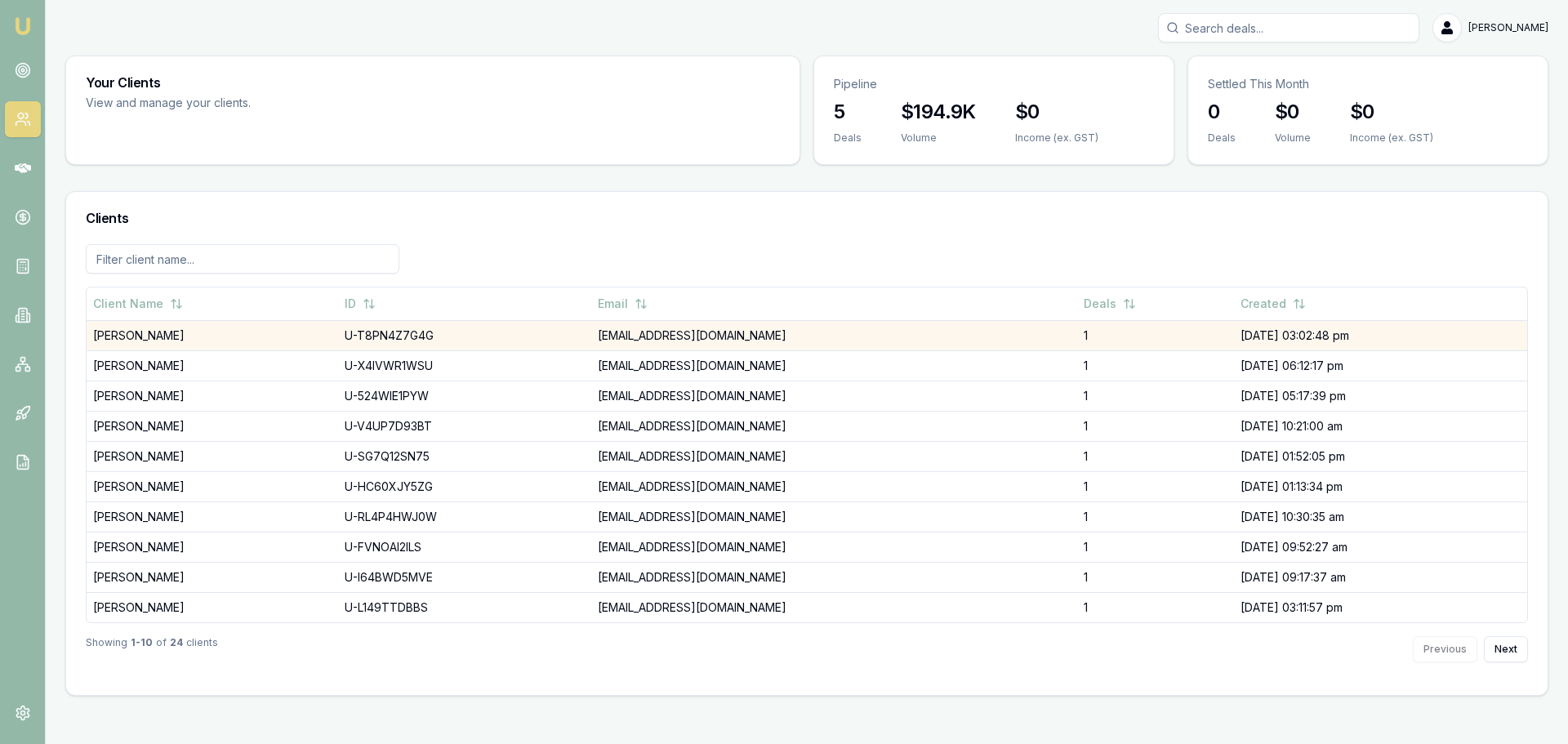
click at [198, 342] on td "[PERSON_NAME]" at bounding box center [212, 335] width 251 height 30
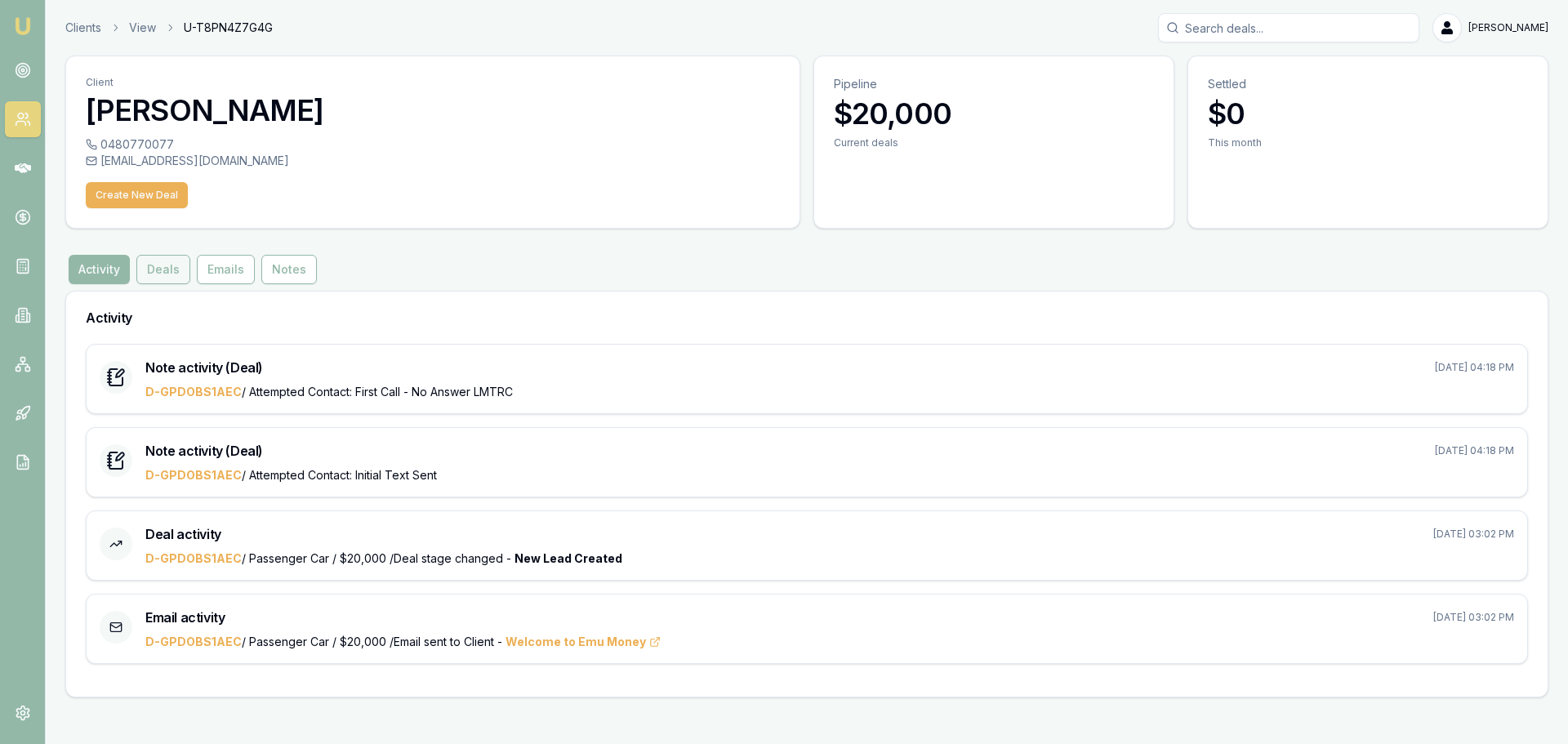
click at [160, 278] on button "Deals" at bounding box center [162, 269] width 53 height 29
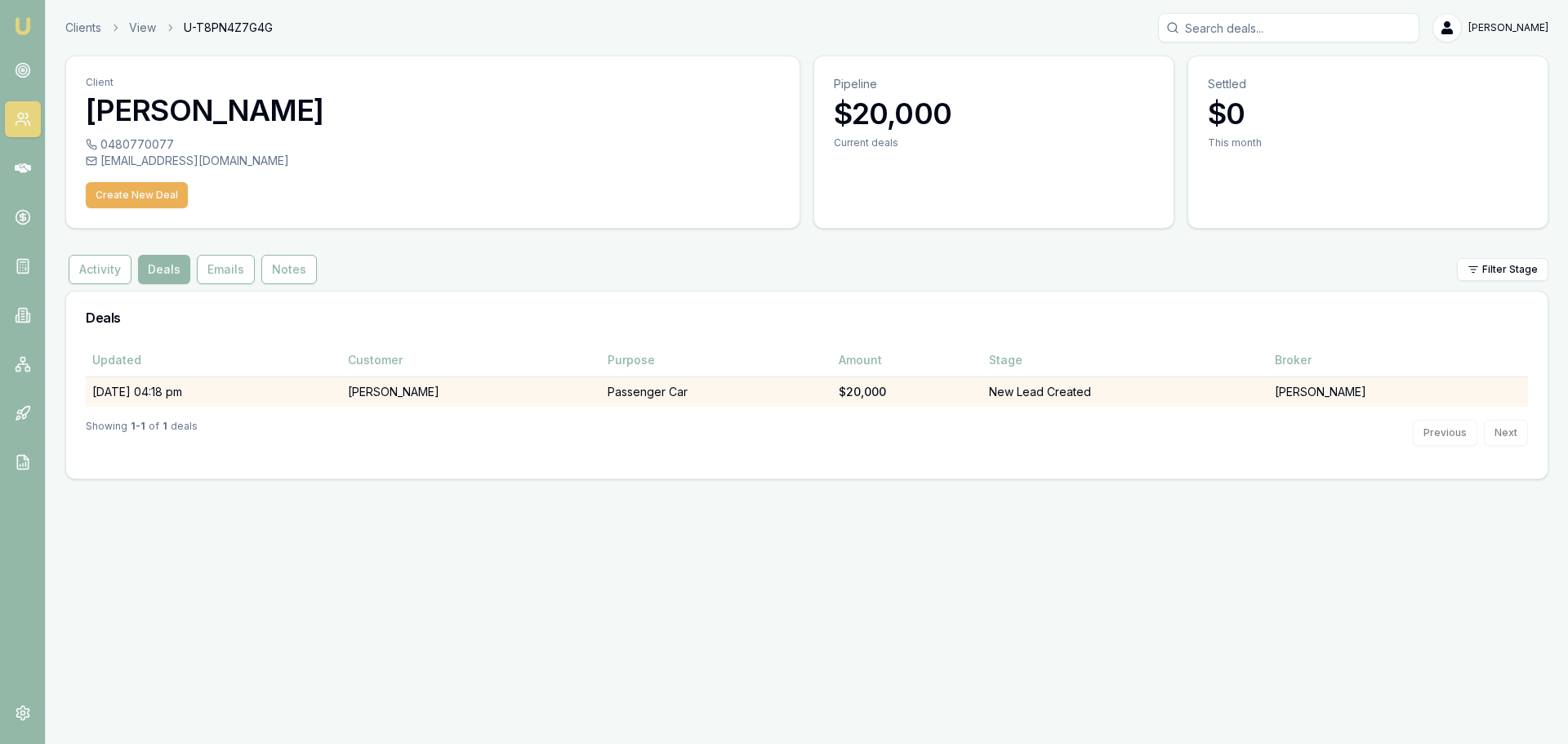
click at [221, 387] on td "29/08/25, 04:18 pm" at bounding box center [213, 391] width 255 height 30
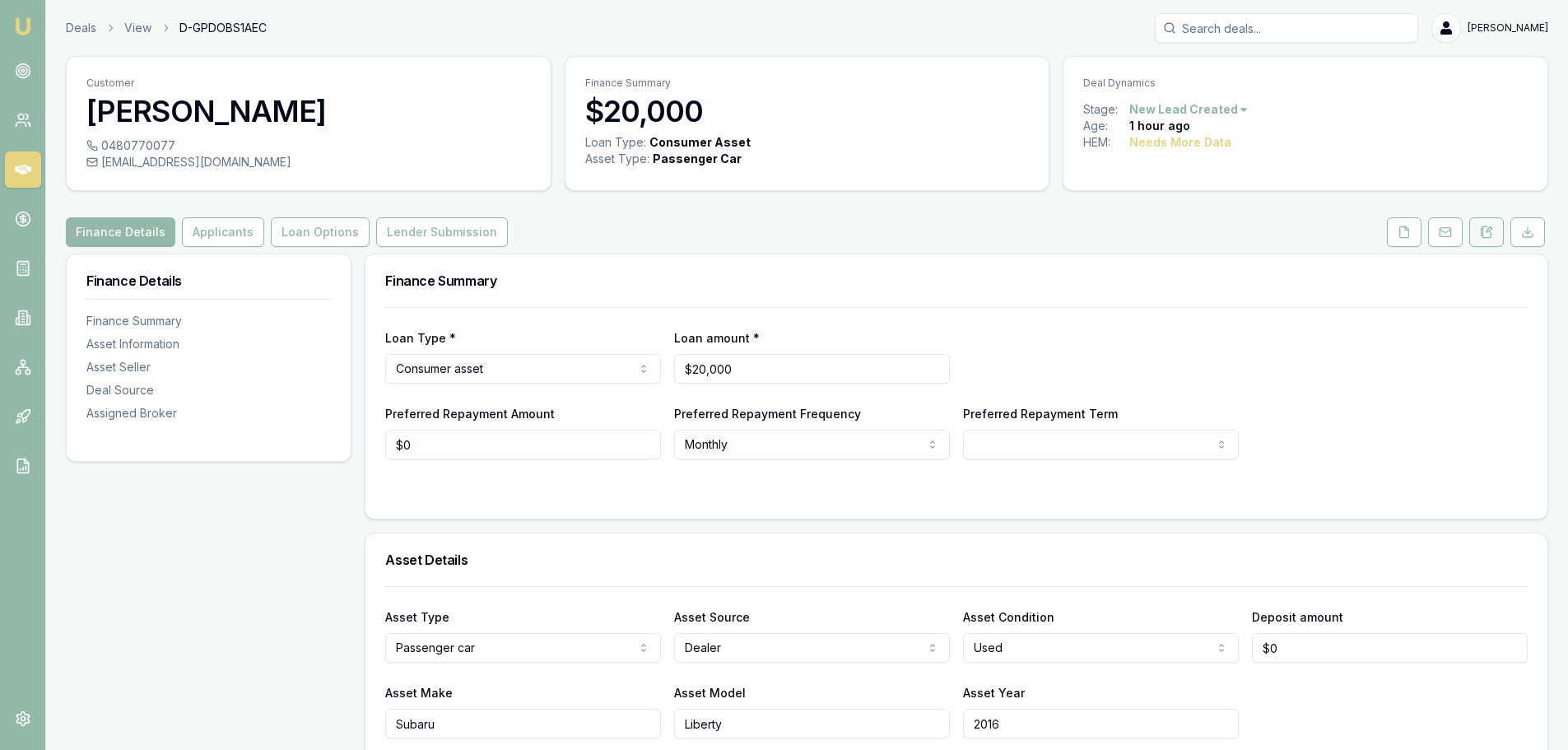
click at [1479, 233] on button at bounding box center [1487, 232] width 35 height 29
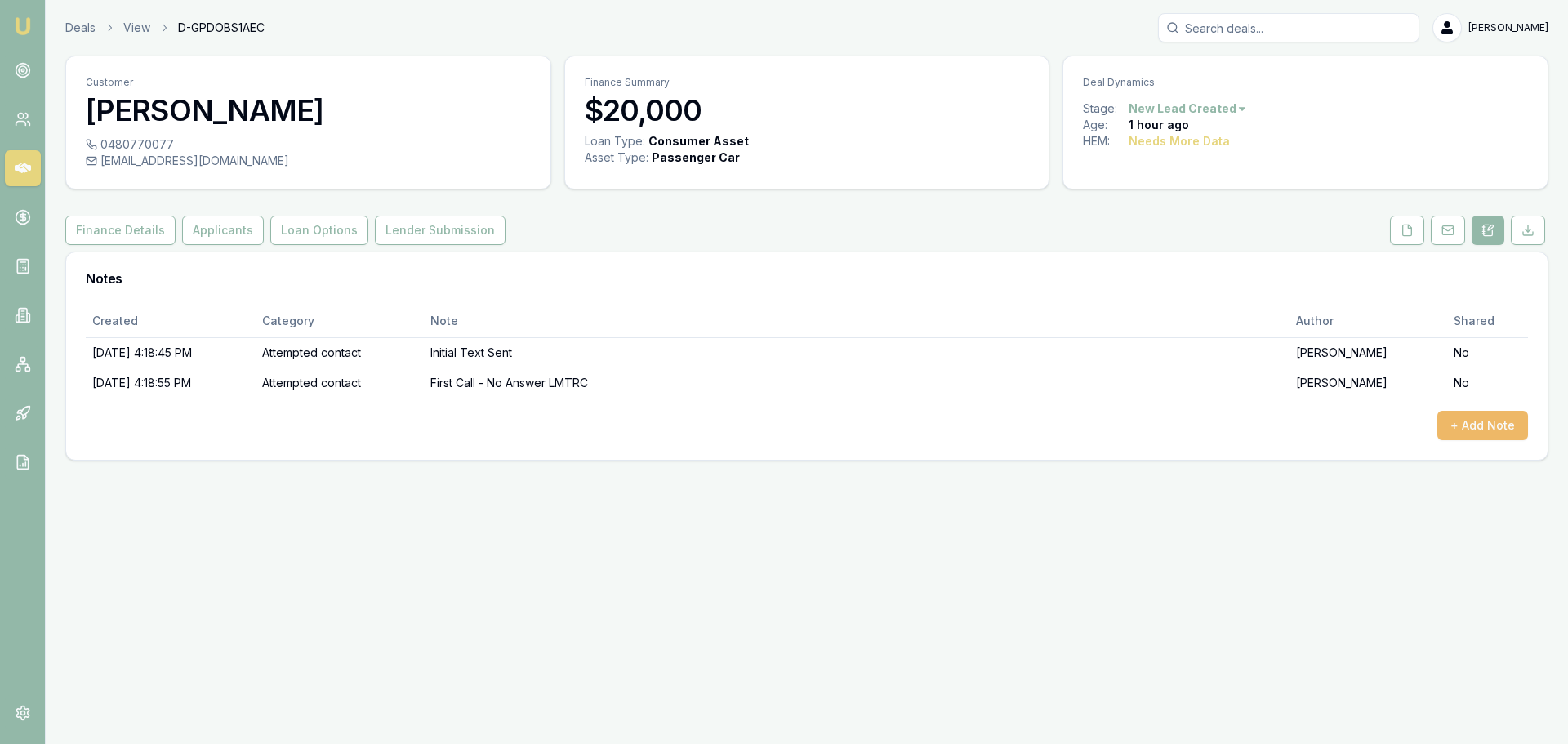
click at [1501, 430] on button "+ Add Note" at bounding box center [1482, 425] width 91 height 29
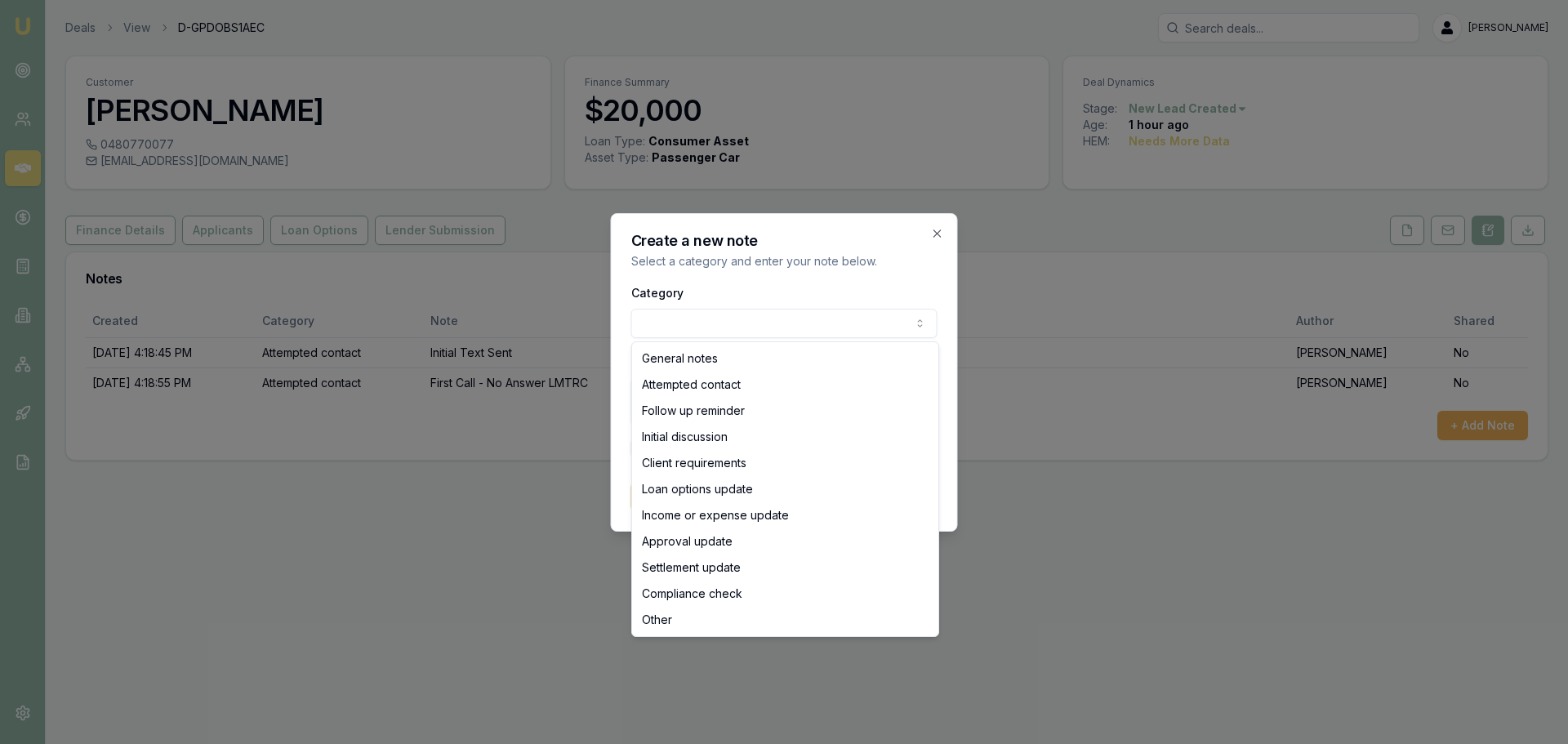
click at [696, 336] on body "Emu Broker Deals View D-GPDOBS1AEC Jack Armstrong Toggle Menu Customer Benjamin…" at bounding box center [784, 372] width 1568 height 744
select select "ATTEMPTED_CONTACT"
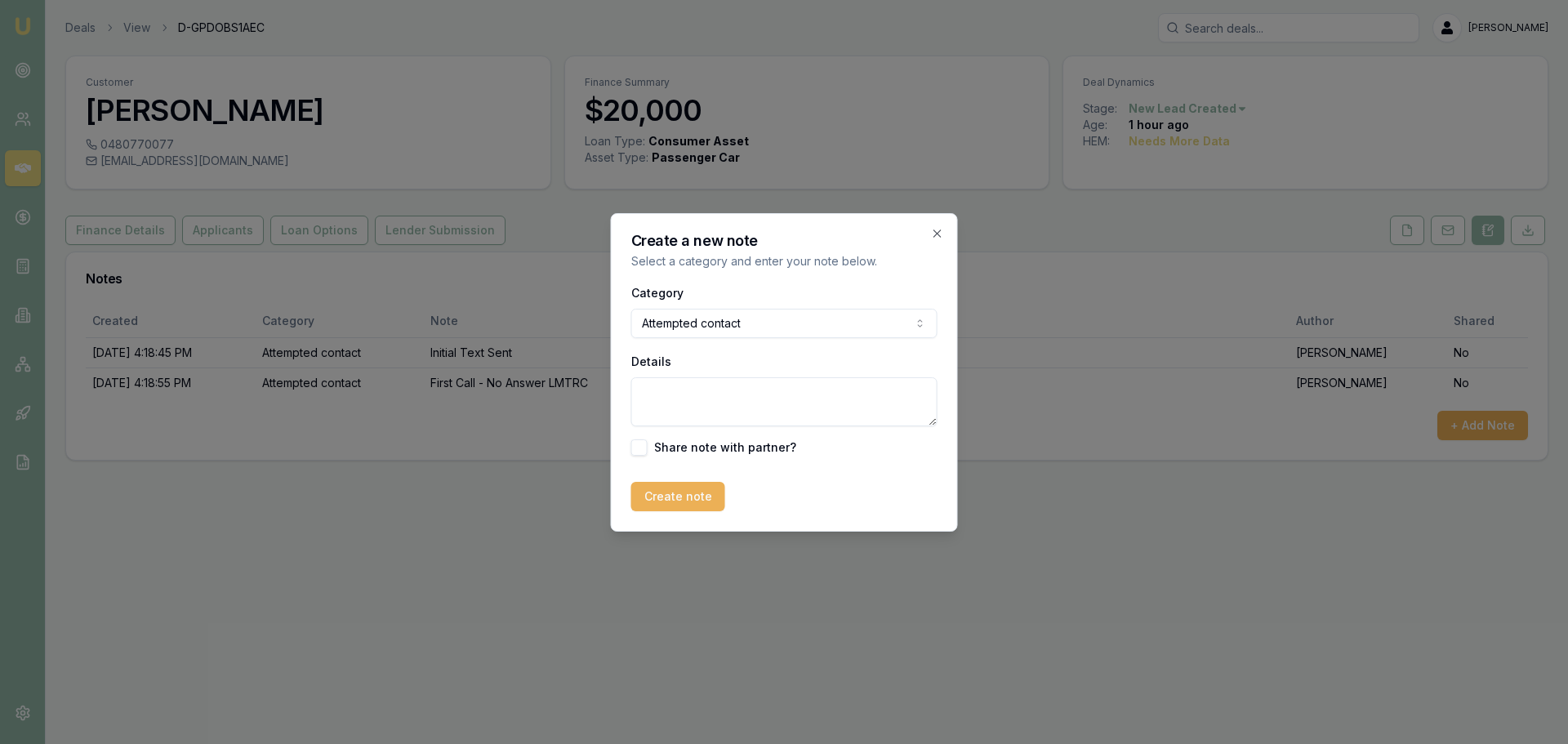
click at [697, 417] on textarea "Details" at bounding box center [784, 402] width 306 height 49
type textarea "Called again no answer"
click at [692, 495] on button "Create note" at bounding box center [678, 496] width 94 height 29
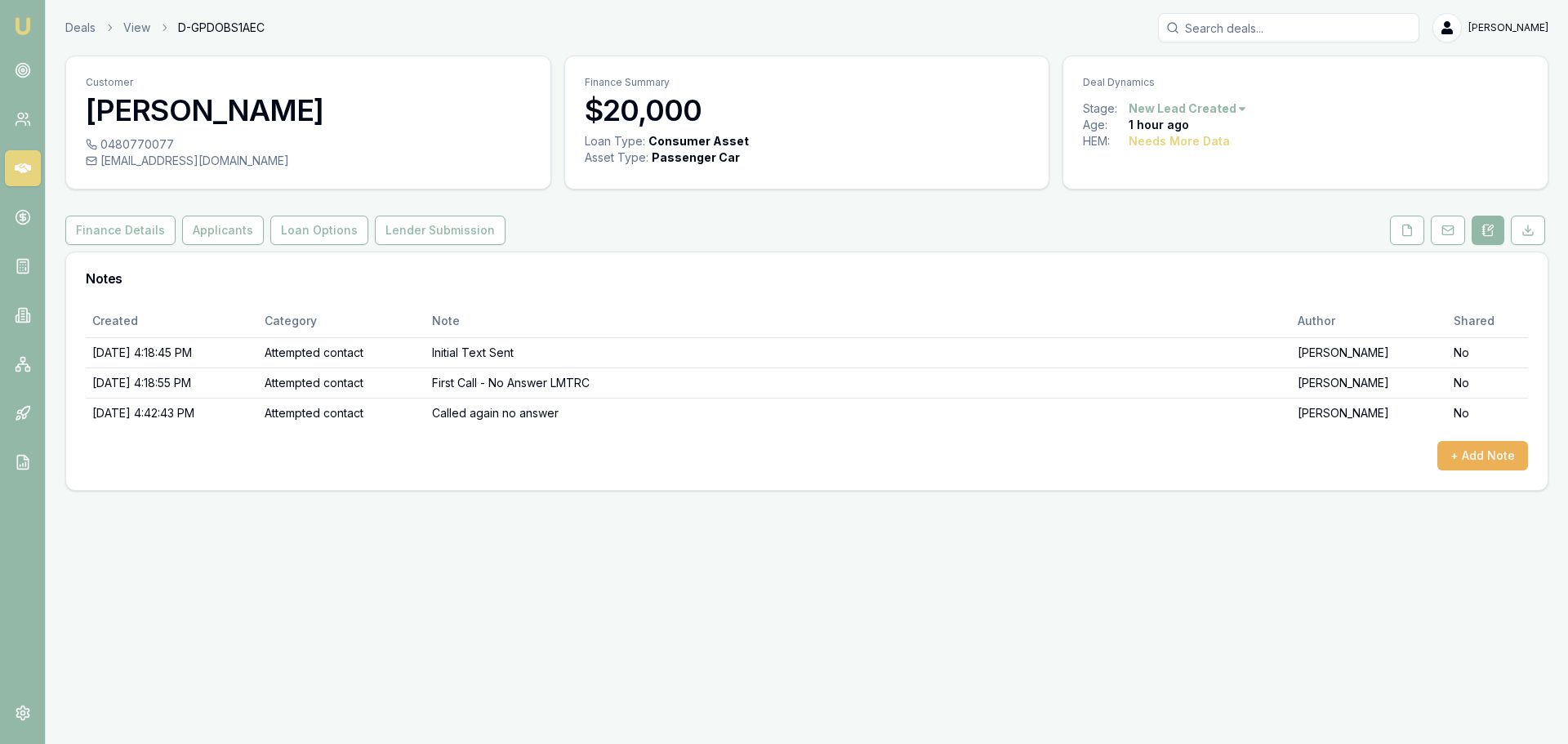
click at [692, 495] on div "Deals View D-GPDOBS1AEC Jack Armstrong Toggle Menu Customer Benjamin Cowley 048…" at bounding box center [784, 251] width 1568 height 504
click at [350, 509] on div "Emu Broker Deals View D-GPDOBS1AEC Jack Armstrong Toggle Menu Customer Benjamin…" at bounding box center [784, 372] width 1568 height 744
click at [160, 493] on div "Deals View D-GPDOBS1AEC Jack Armstrong Toggle Menu Customer Benjamin Cowley 048…" at bounding box center [784, 251] width 1568 height 504
click at [199, 303] on div "Notes" at bounding box center [807, 279] width 1481 height 53
click at [87, 24] on link "Deals" at bounding box center [81, 27] width 30 height 16
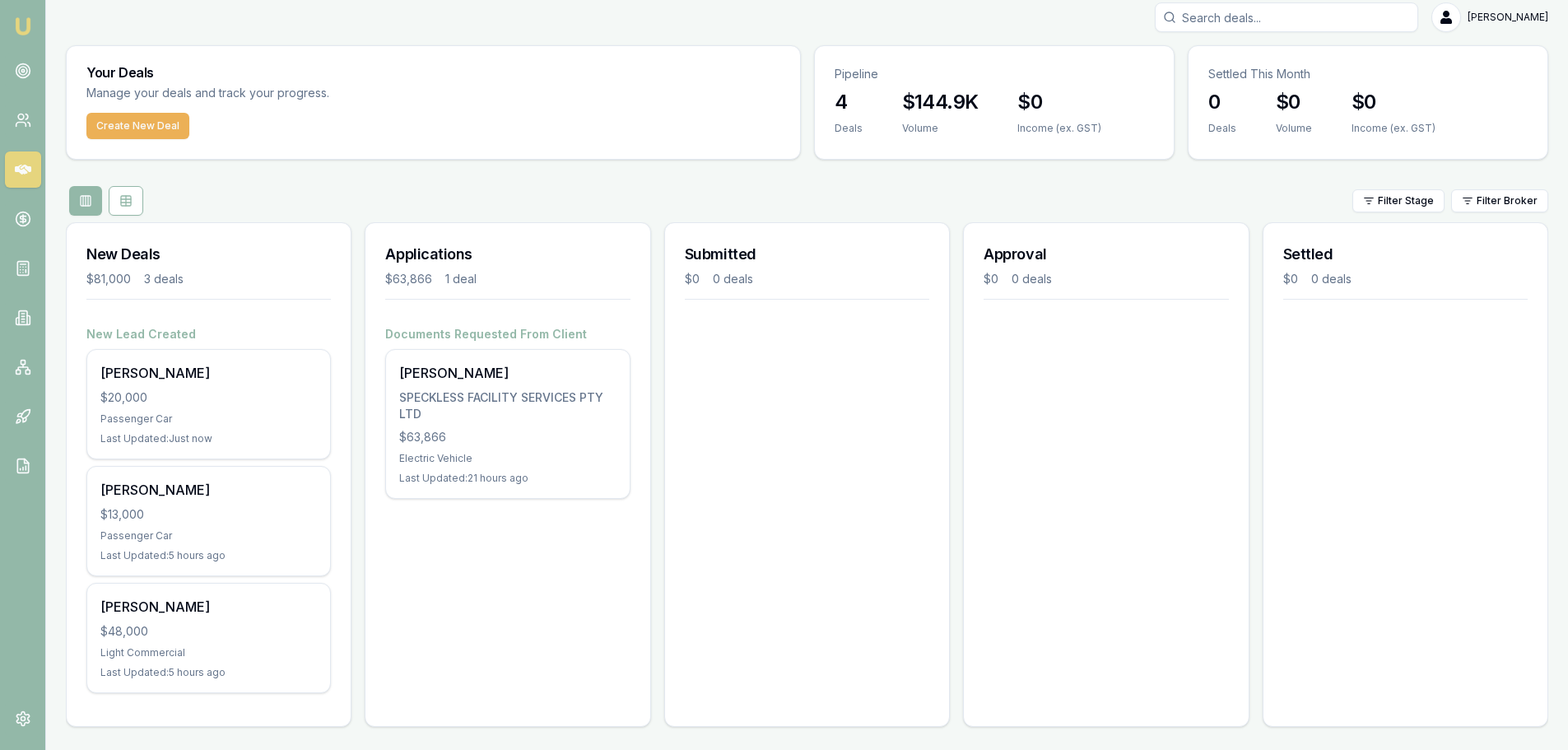
scroll to position [14, 0]
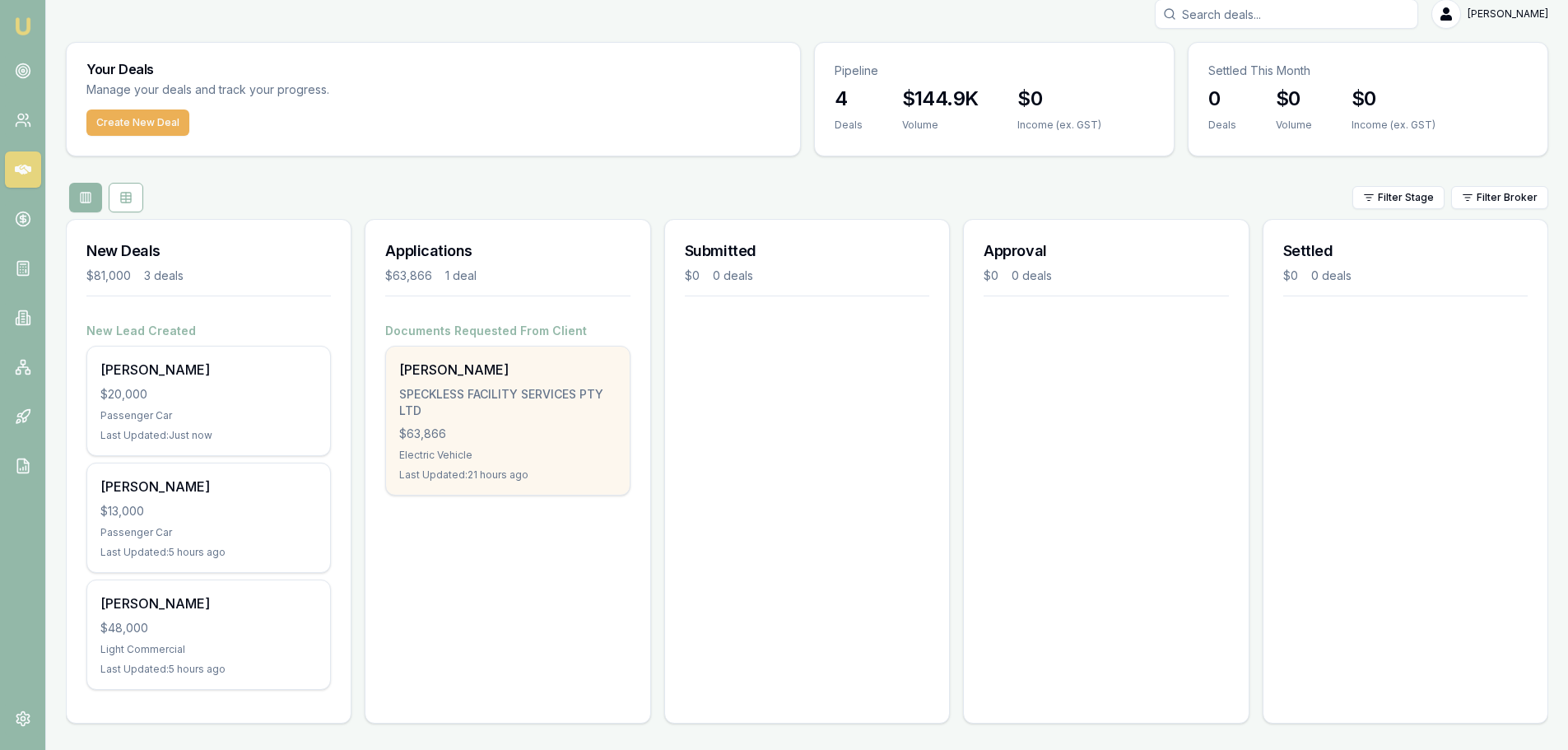
click at [543, 420] on div "SHEHAN PUNCHINILAMELAGE SPECKLESS FACILITY SERVICES PTY LTD $63,866 Electric Ve…" at bounding box center [507, 421] width 243 height 148
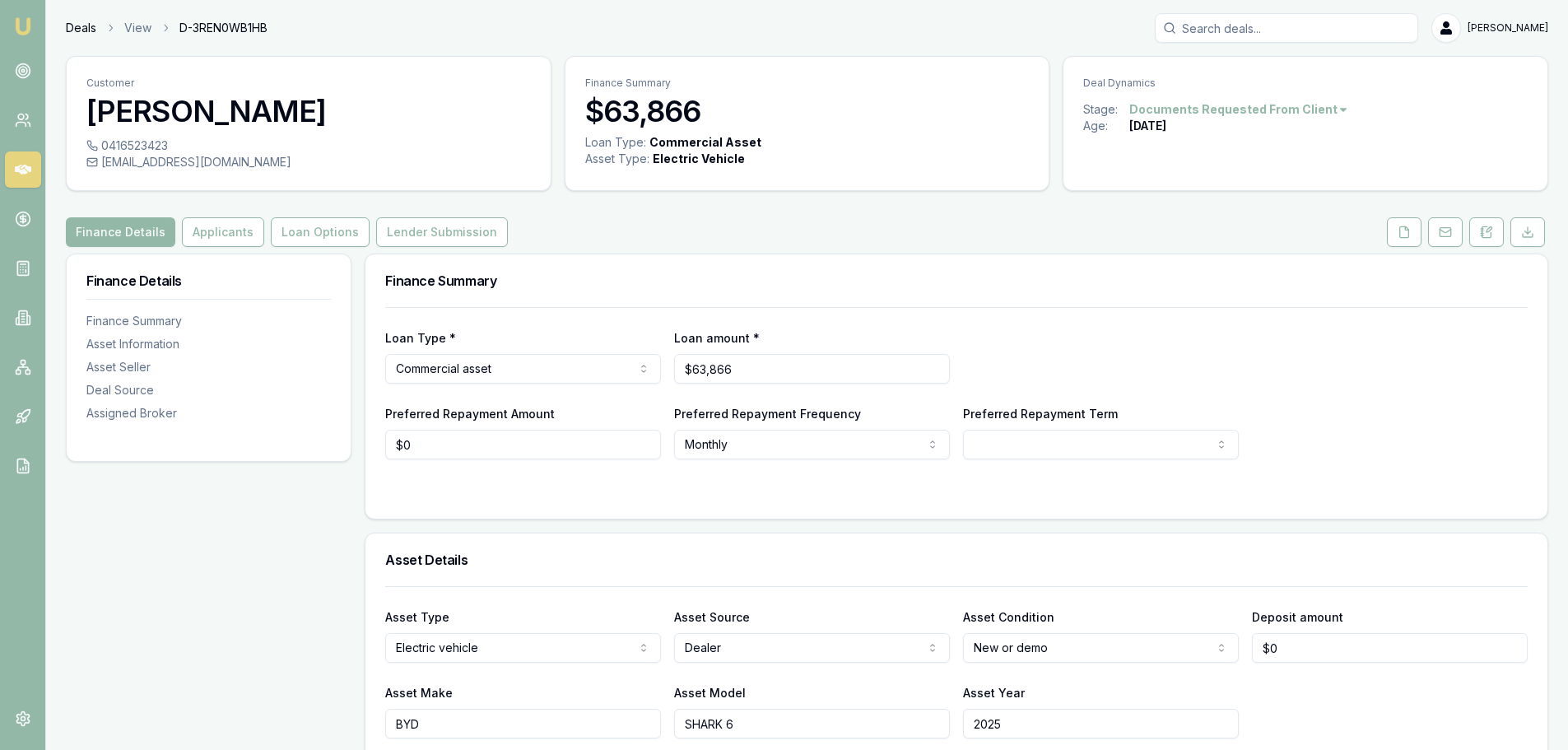
click at [72, 31] on link "Deals" at bounding box center [81, 27] width 30 height 16
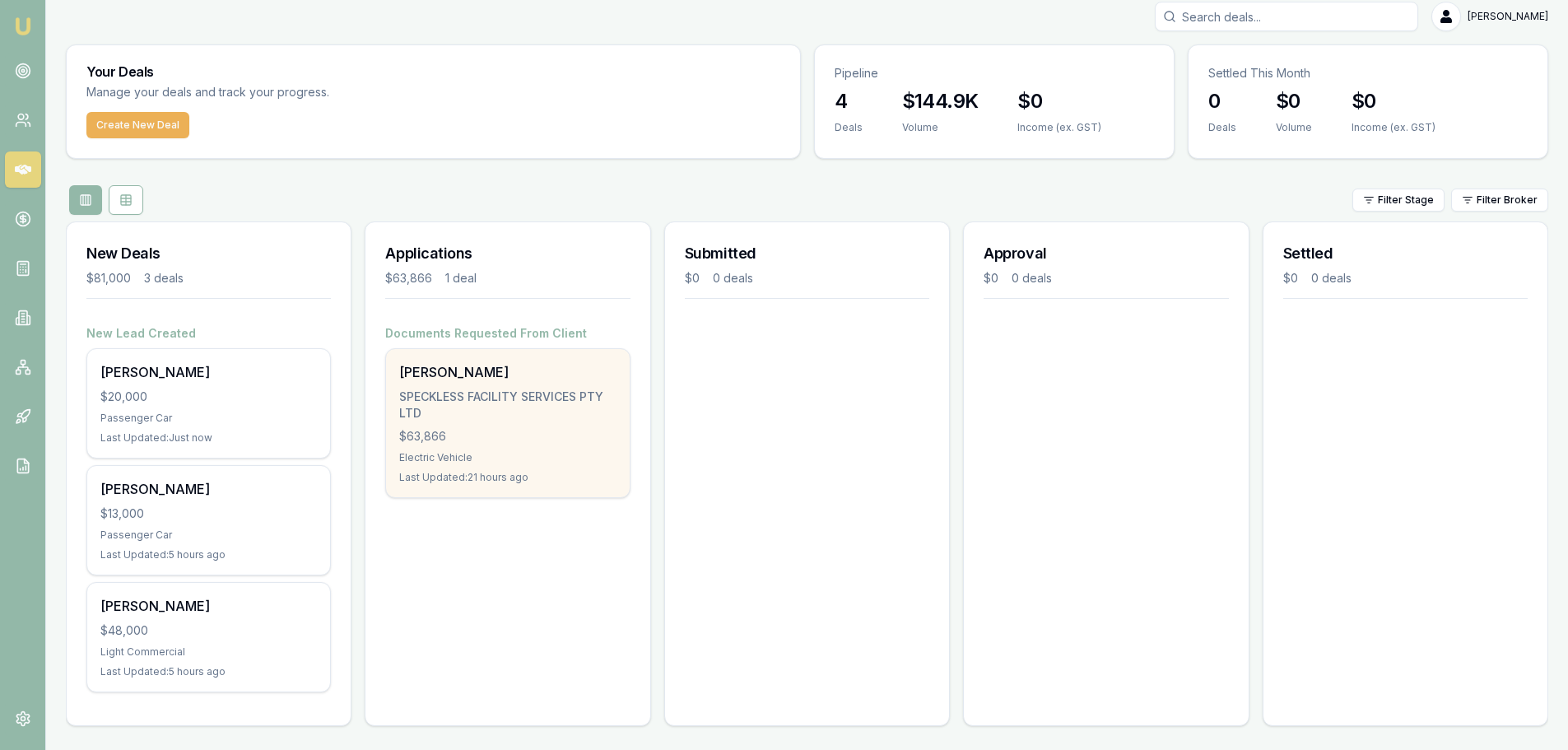
scroll to position [14, 0]
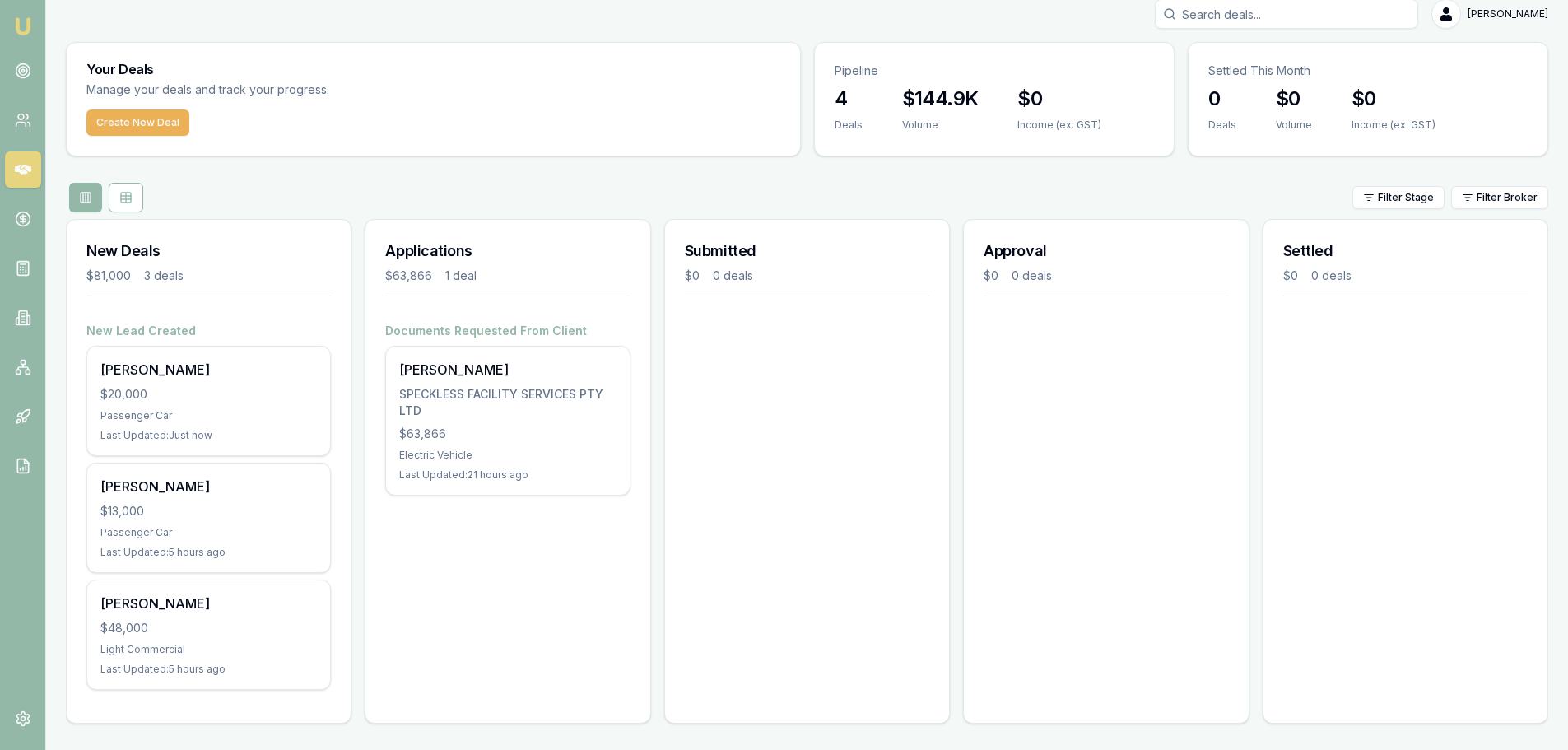
click at [416, 659] on div "Applications $63,866 1 deal Documents Requested From Client [PERSON_NAME] PUNCH…" at bounding box center [508, 472] width 286 height 505
click at [461, 583] on div "Applications $63,866 1 deal Documents Requested From Client [PERSON_NAME] PUNCH…" at bounding box center [508, 472] width 286 height 505
